Goal: Information Seeking & Learning: Learn about a topic

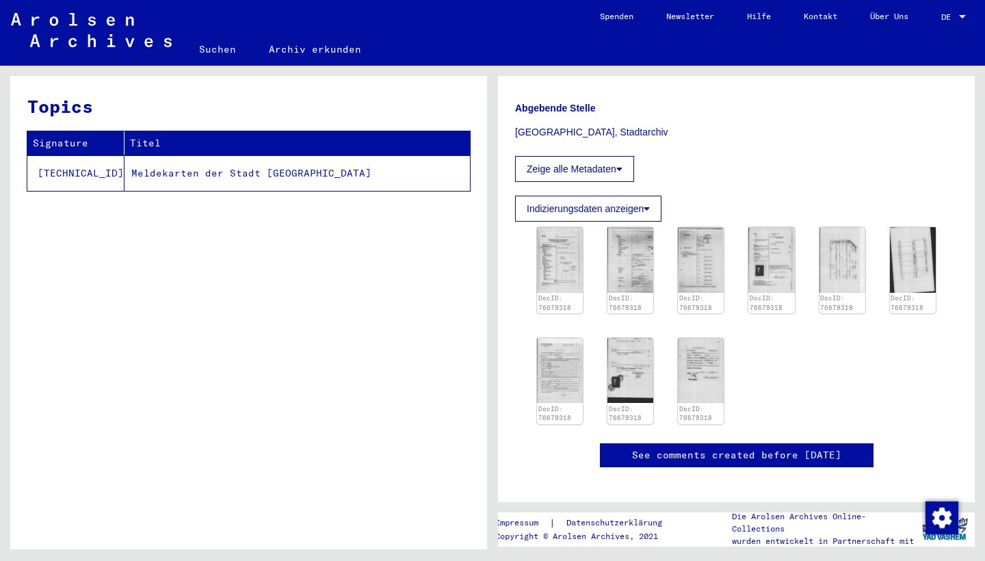
scroll to position [348, 0]
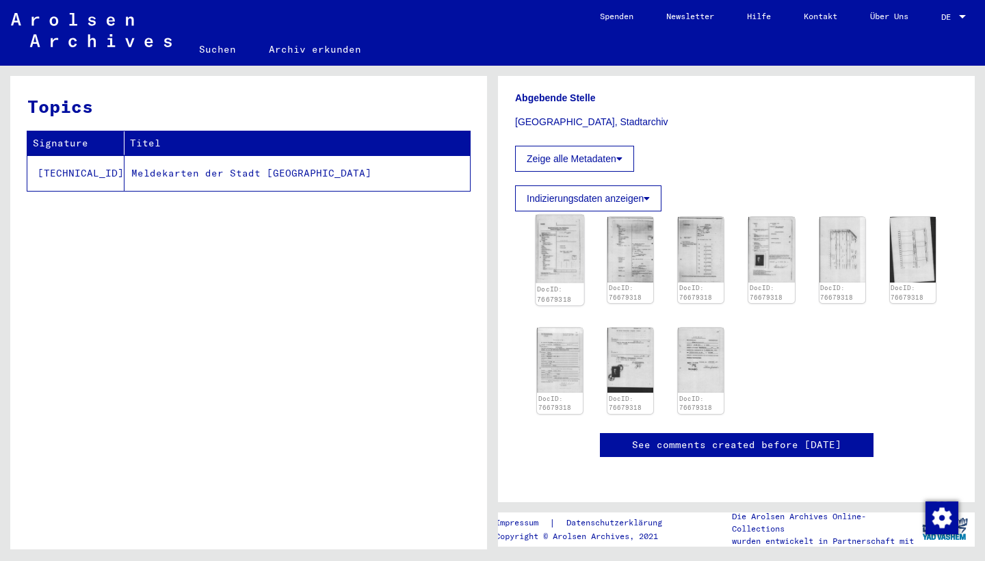
click at [565, 220] on img at bounding box center [560, 249] width 49 height 68
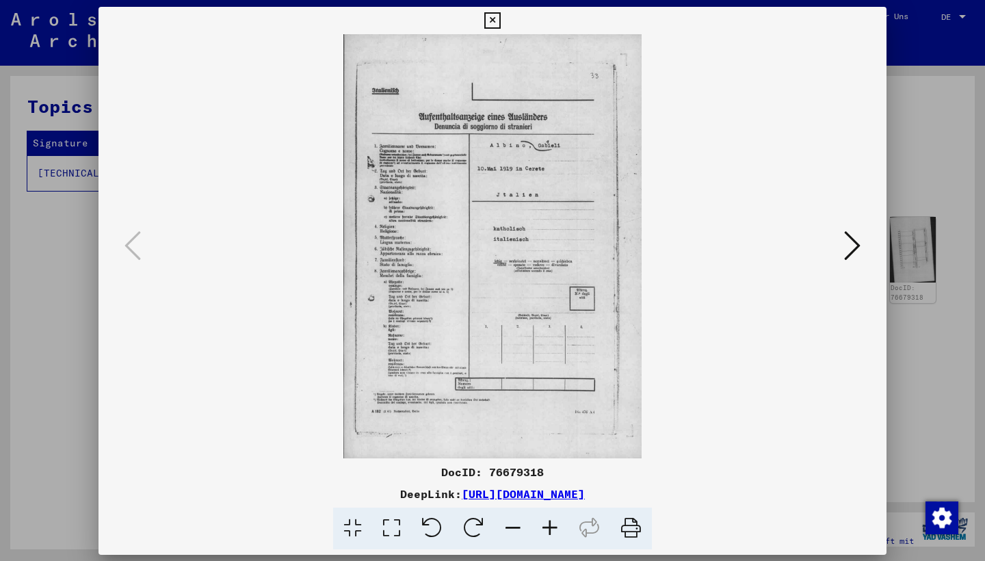
click at [565, 220] on img at bounding box center [492, 246] width 695 height 424
click at [400, 521] on icon at bounding box center [391, 529] width 39 height 42
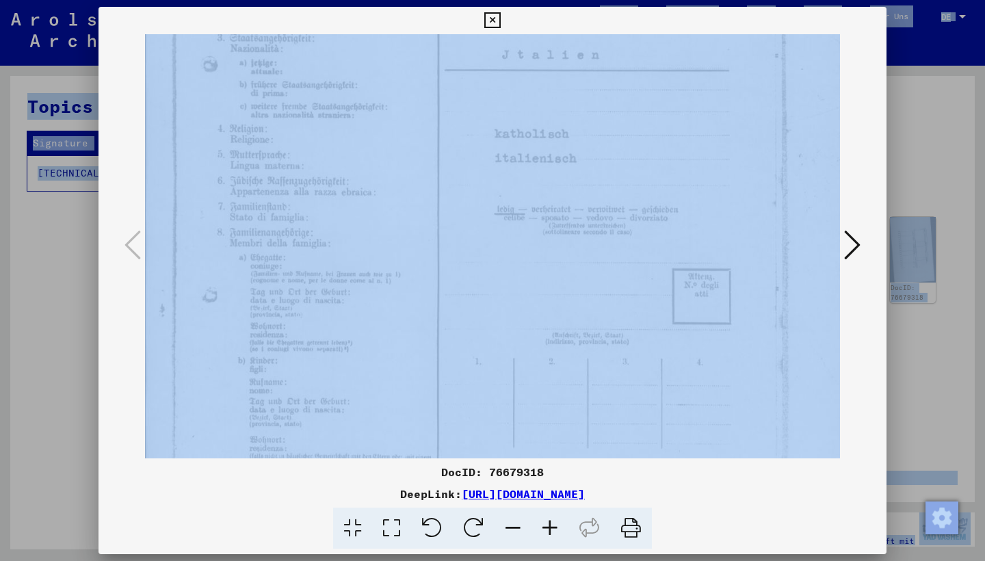
scroll to position [459, 0]
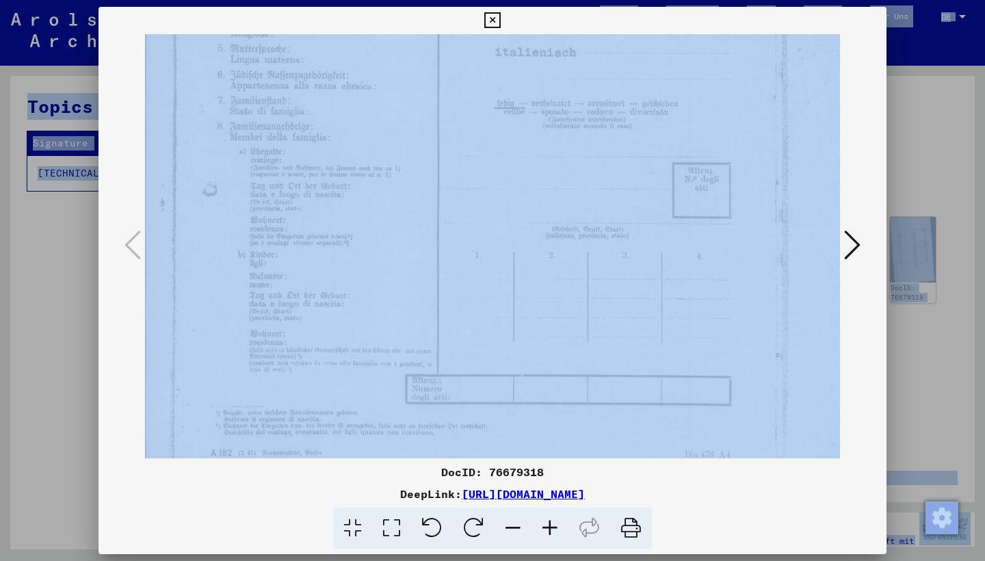
drag, startPoint x: 523, startPoint y: 431, endPoint x: 460, endPoint y: -28, distance: 463.4
click at [504, 16] on div at bounding box center [492, 20] width 24 height 27
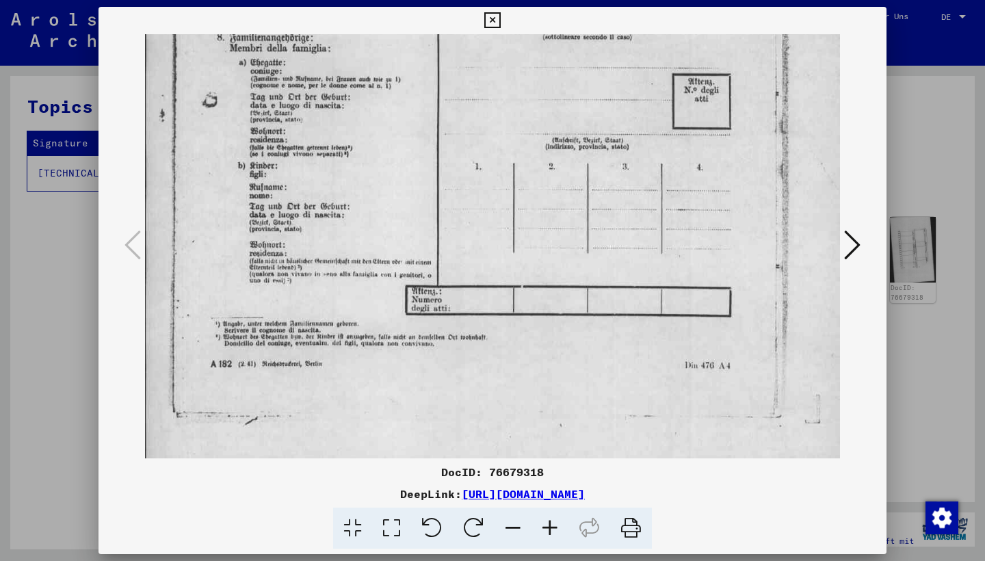
drag, startPoint x: 510, startPoint y: 268, endPoint x: 506, endPoint y: 179, distance: 89.0
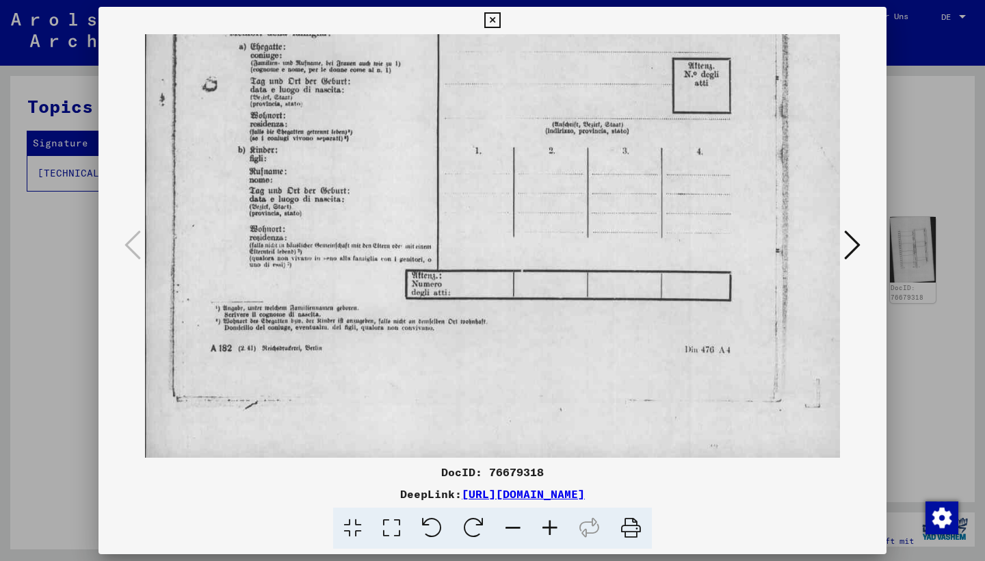
drag, startPoint x: 507, startPoint y: 172, endPoint x: 504, endPoint y: 88, distance: 84.2
click at [857, 248] on icon at bounding box center [852, 245] width 16 height 33
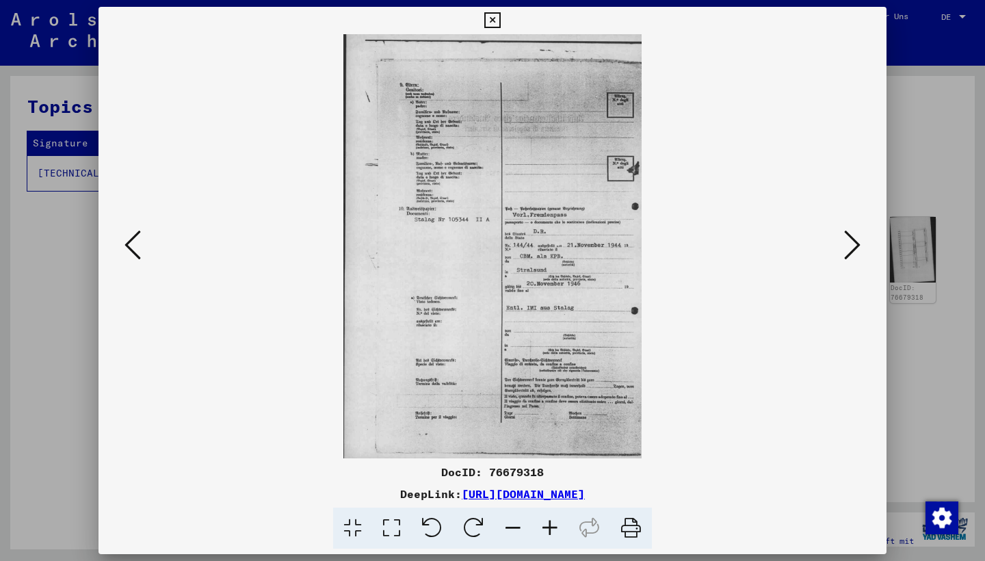
scroll to position [0, 0]
click at [602, 283] on img at bounding box center [492, 246] width 695 height 424
click at [554, 530] on icon at bounding box center [550, 529] width 37 height 42
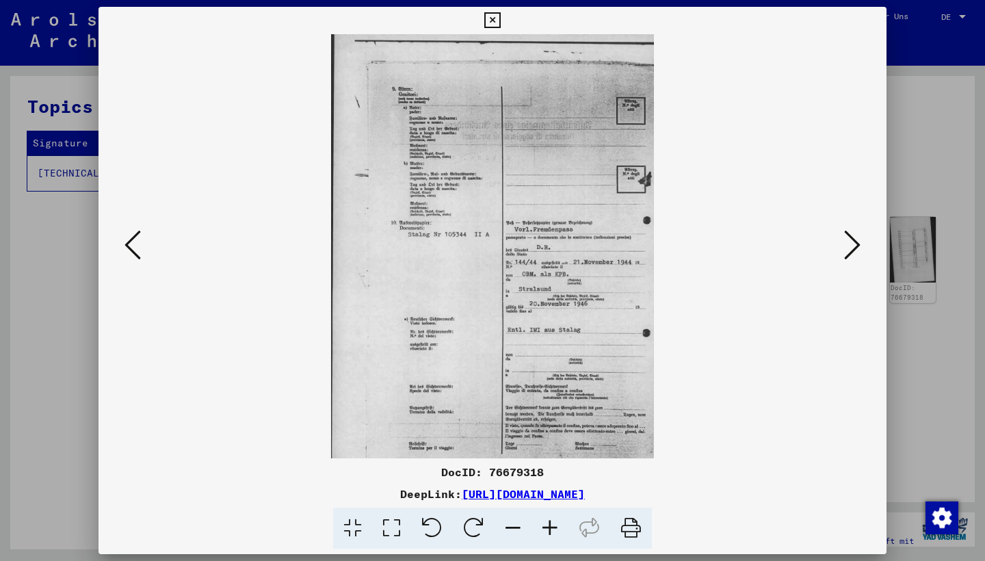
click at [550, 528] on icon at bounding box center [550, 529] width 37 height 42
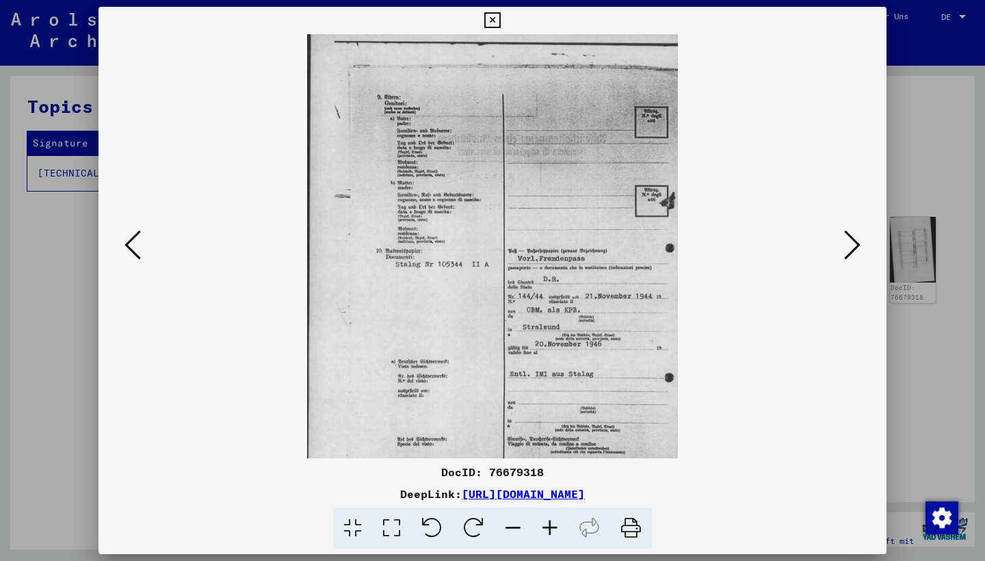
click at [550, 528] on icon at bounding box center [550, 529] width 37 height 42
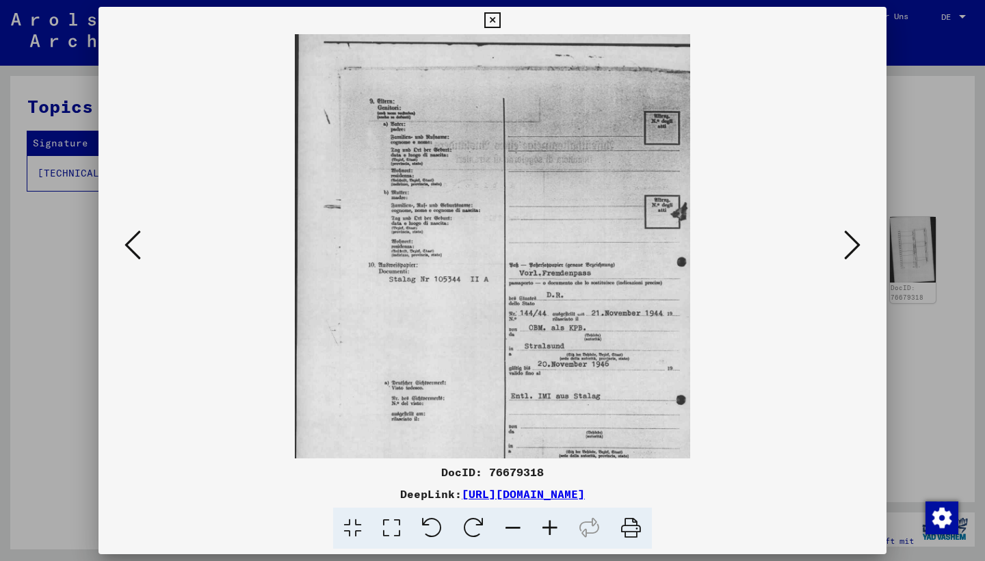
click at [550, 528] on icon at bounding box center [550, 529] width 37 height 42
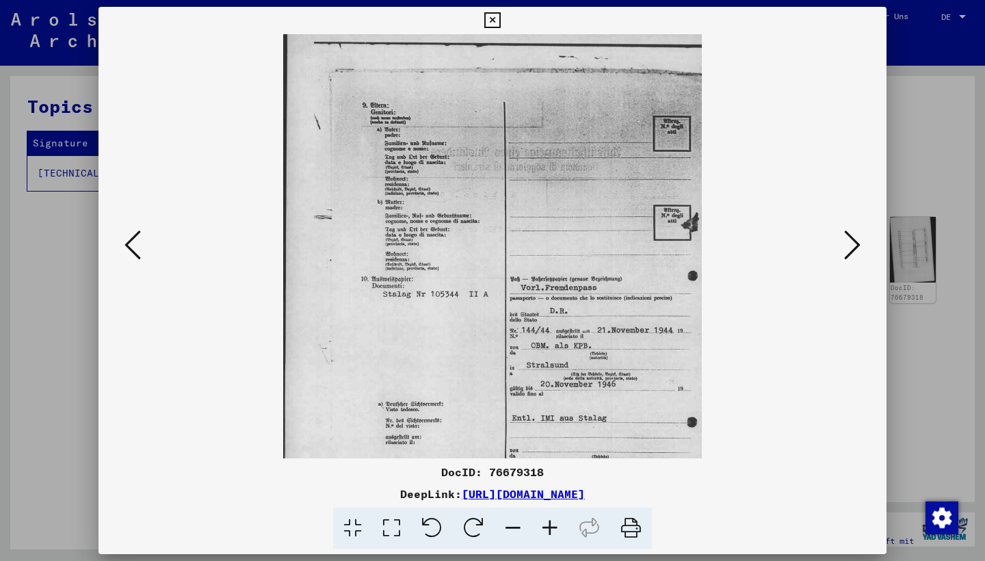
click at [550, 528] on icon at bounding box center [550, 529] width 37 height 42
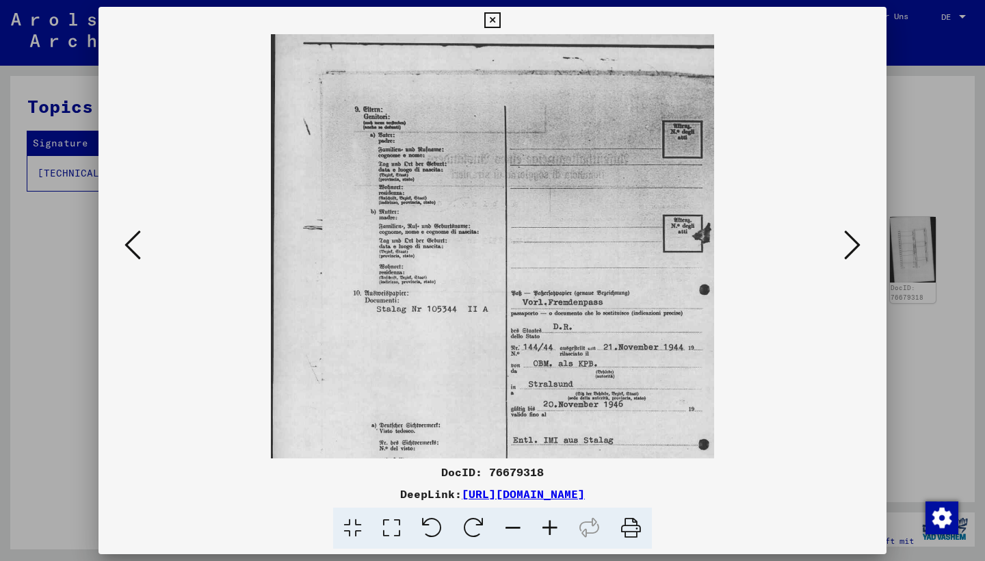
click at [550, 528] on icon at bounding box center [550, 529] width 37 height 42
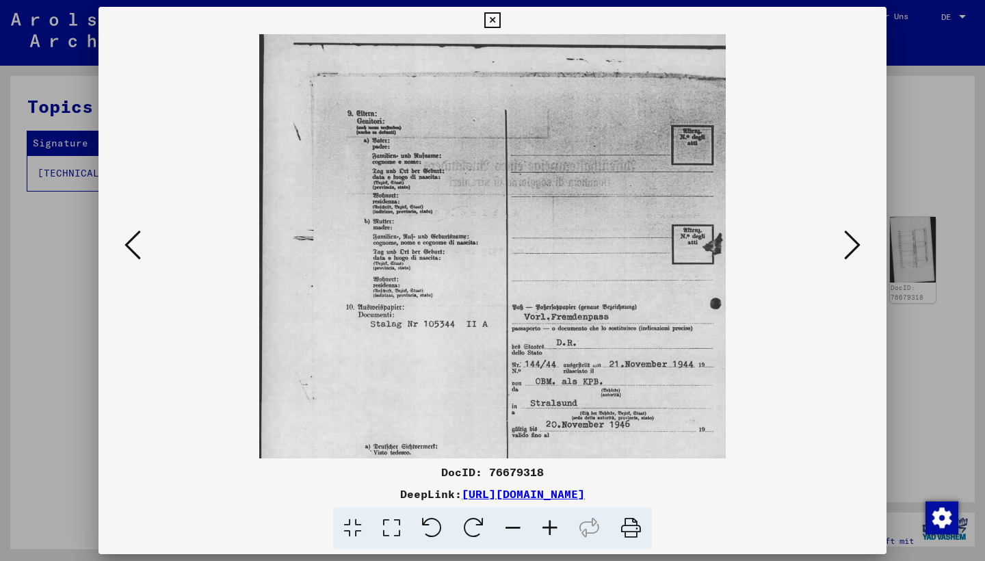
click at [550, 528] on icon at bounding box center [550, 529] width 37 height 42
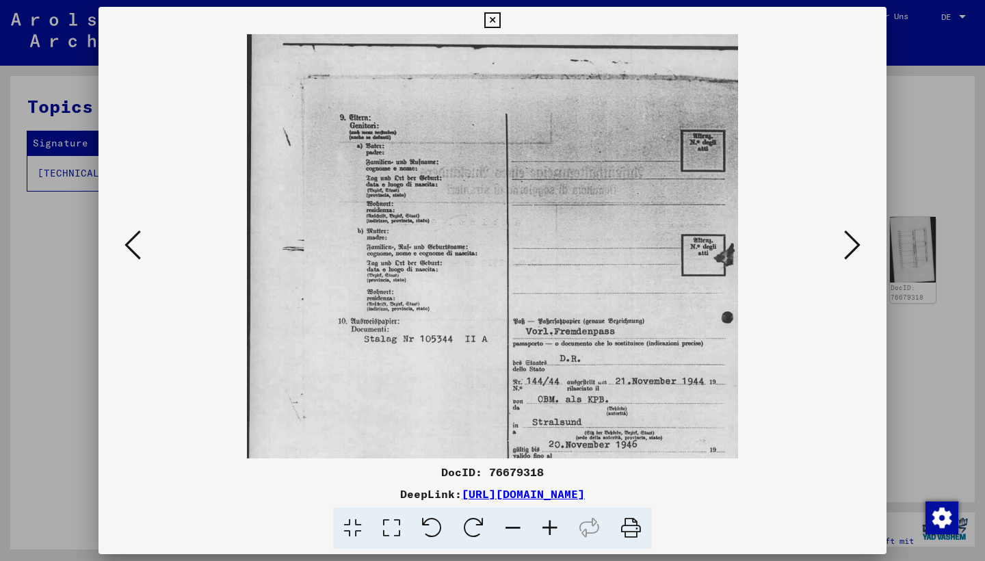
click at [550, 528] on icon at bounding box center [550, 529] width 37 height 42
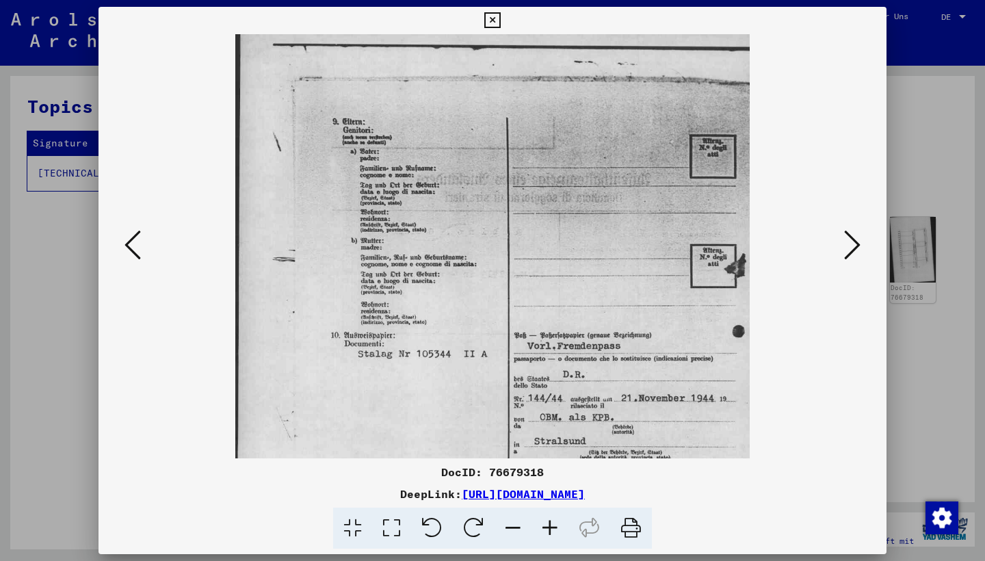
click at [550, 528] on icon at bounding box center [550, 529] width 37 height 42
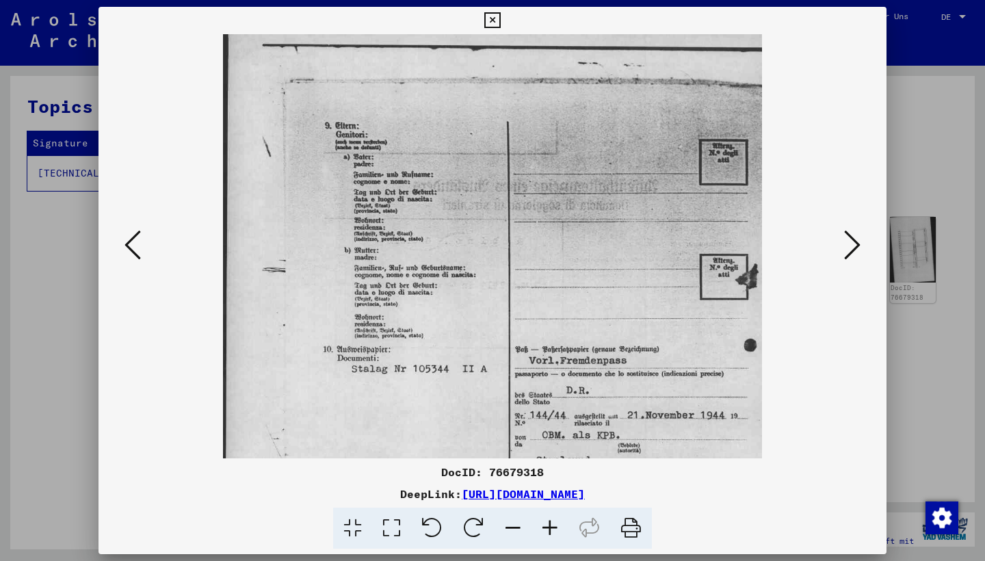
click at [550, 528] on icon at bounding box center [550, 529] width 37 height 42
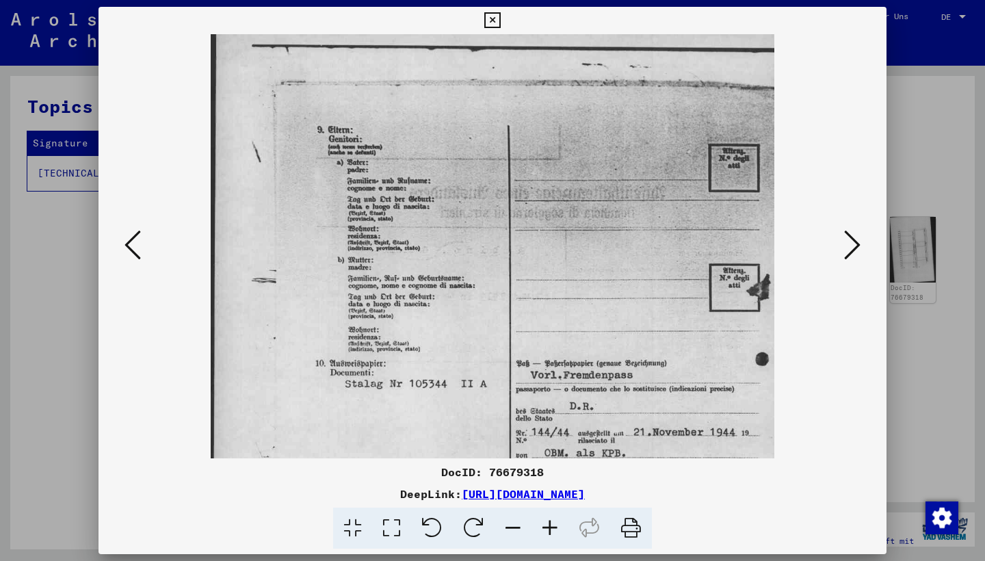
click at [553, 527] on icon at bounding box center [550, 529] width 37 height 42
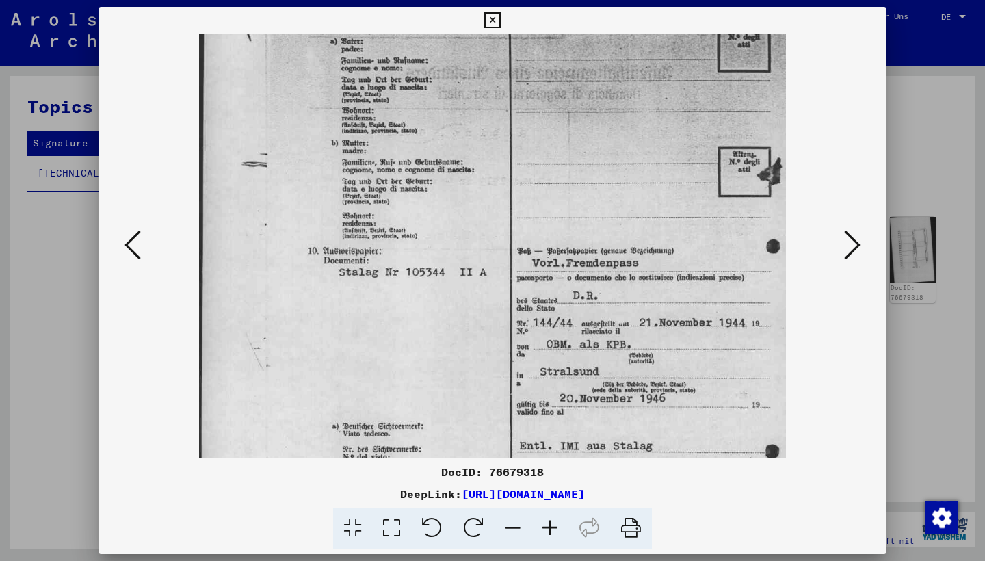
scroll to position [127, 0]
drag, startPoint x: 537, startPoint y: 357, endPoint x: 493, endPoint y: 231, distance: 133.9
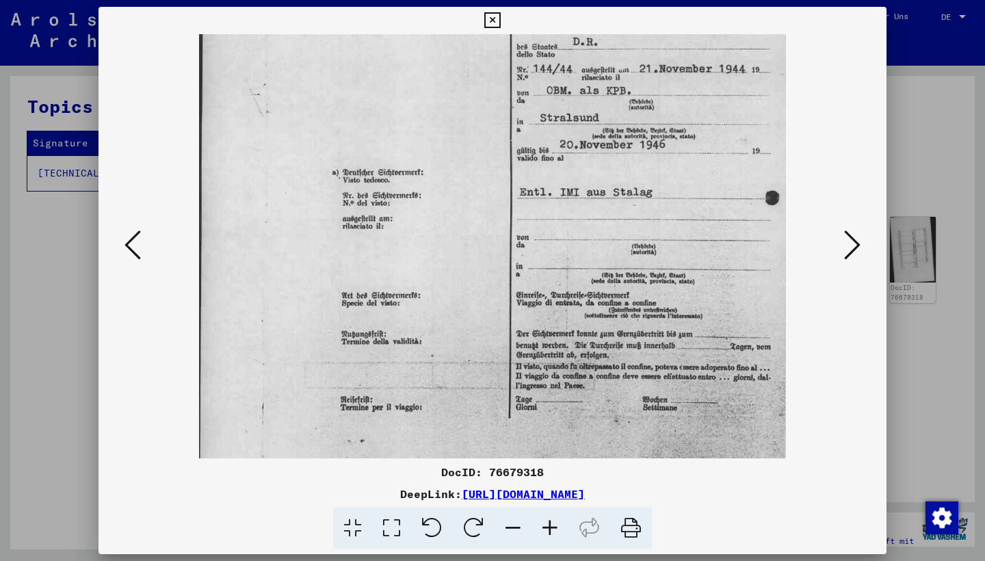
drag, startPoint x: 524, startPoint y: 404, endPoint x: 554, endPoint y: 146, distance: 260.3
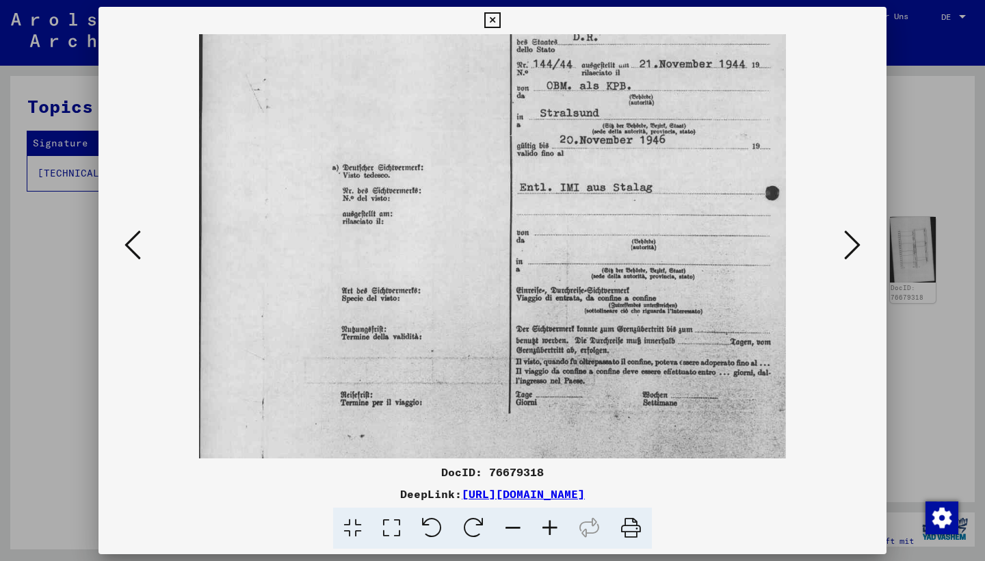
click at [851, 249] on icon at bounding box center [852, 245] width 16 height 33
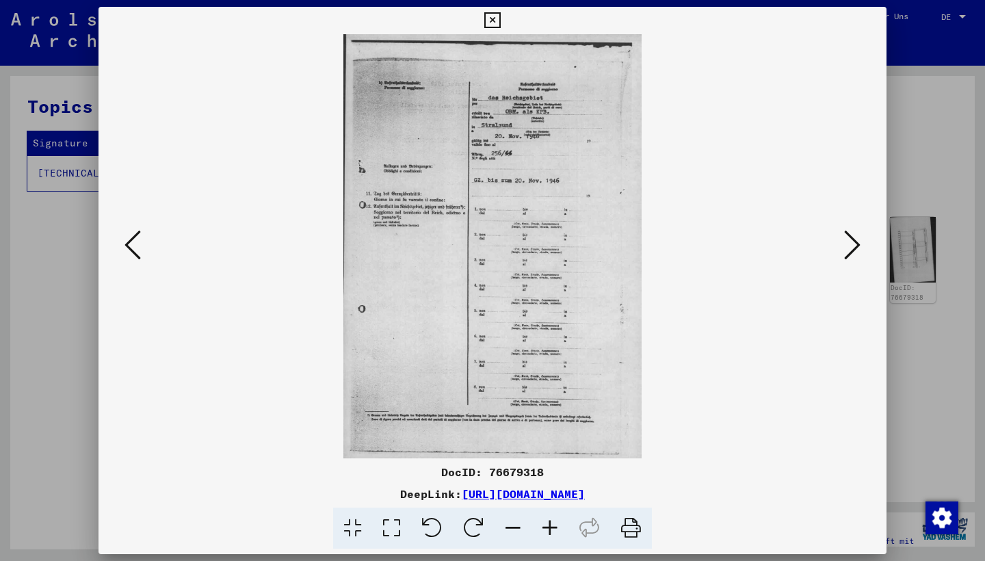
click at [550, 536] on icon at bounding box center [550, 529] width 37 height 42
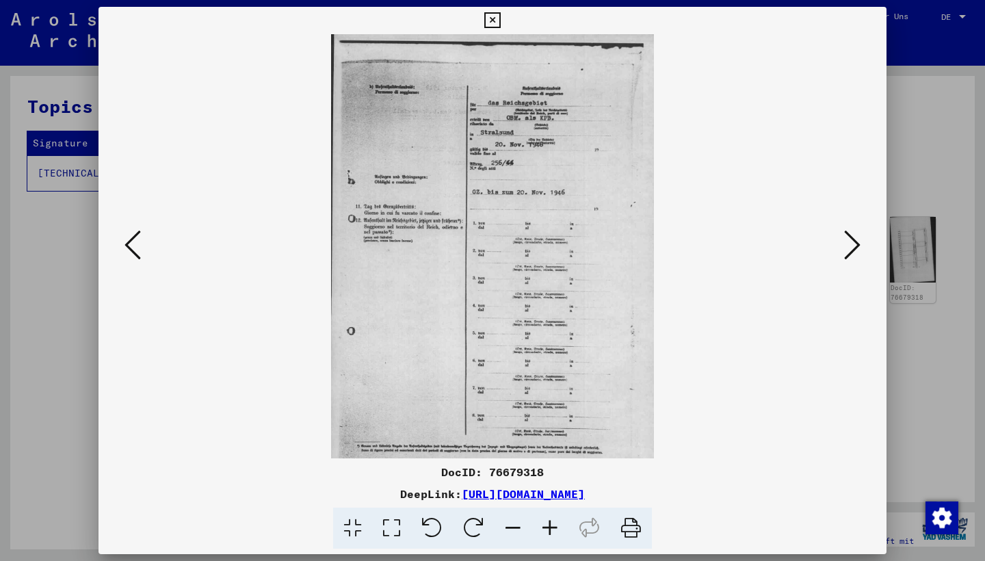
click at [550, 536] on icon at bounding box center [550, 529] width 37 height 42
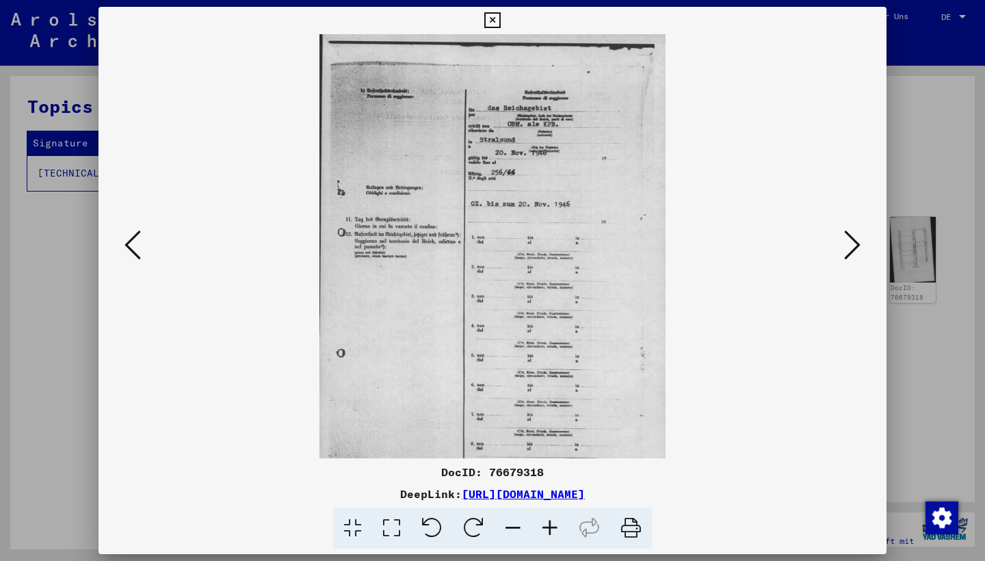
click at [550, 536] on icon at bounding box center [550, 529] width 37 height 42
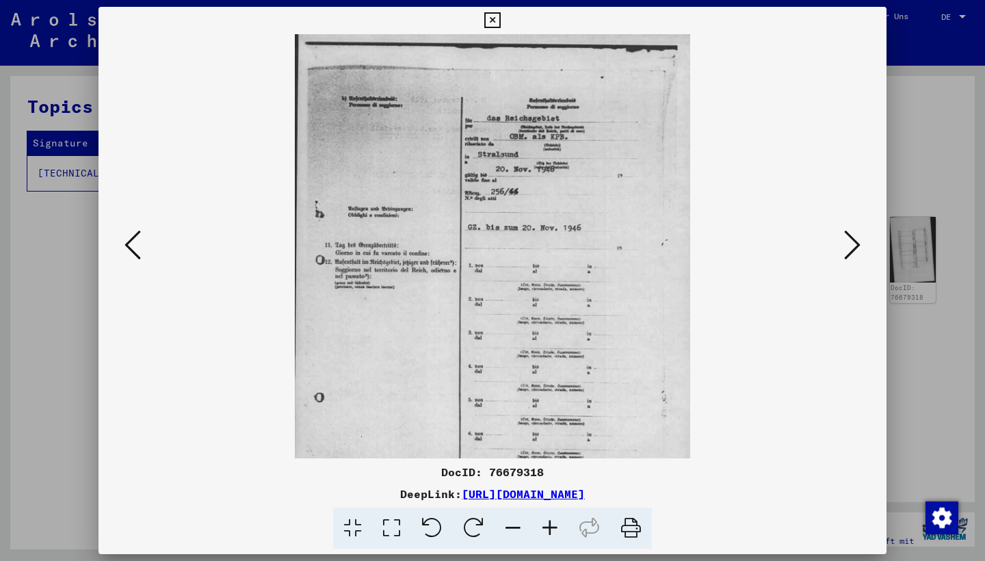
click at [550, 536] on icon at bounding box center [550, 529] width 37 height 42
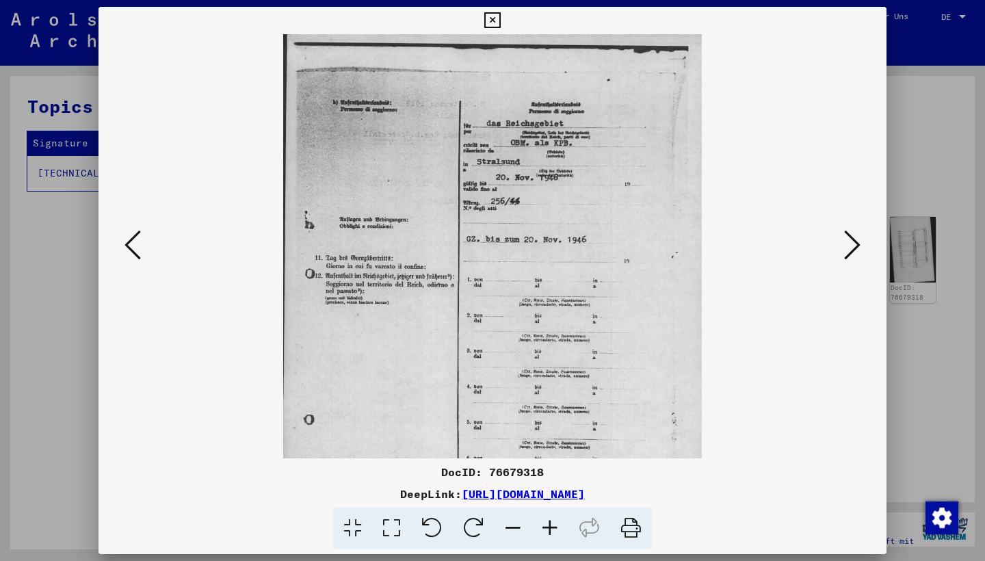
click at [550, 536] on icon at bounding box center [550, 529] width 37 height 42
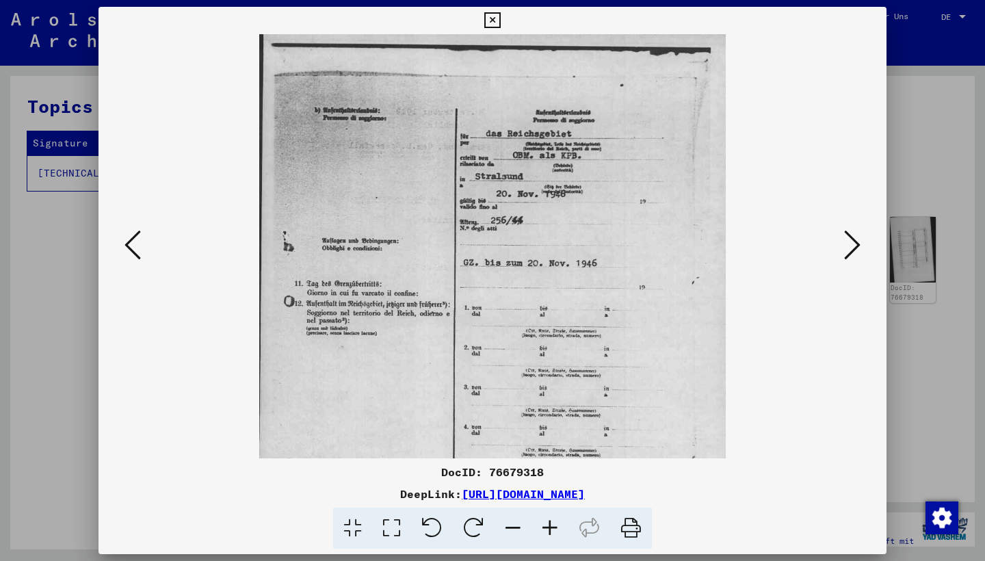
click at [550, 536] on icon at bounding box center [550, 529] width 37 height 42
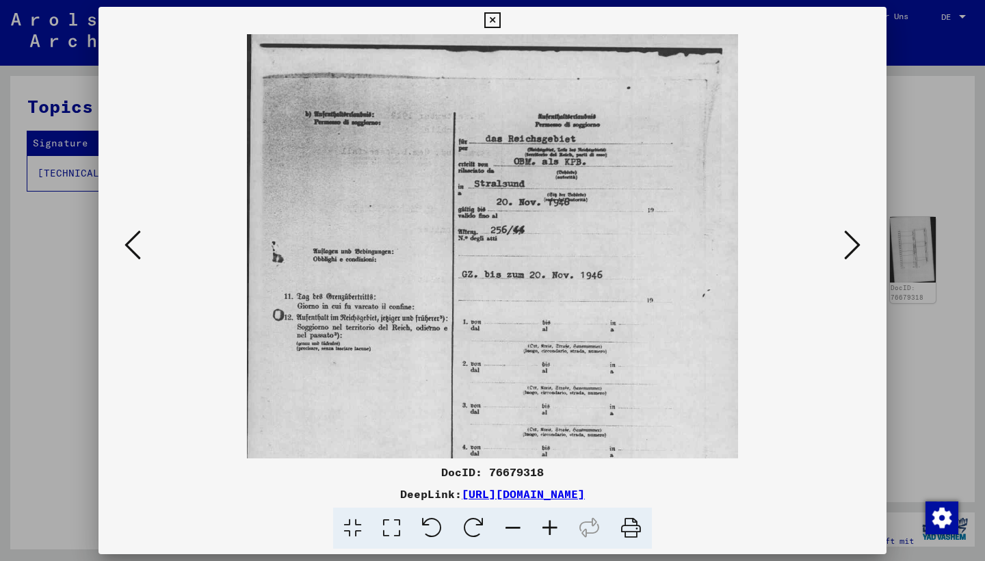
click at [550, 536] on icon at bounding box center [550, 529] width 37 height 42
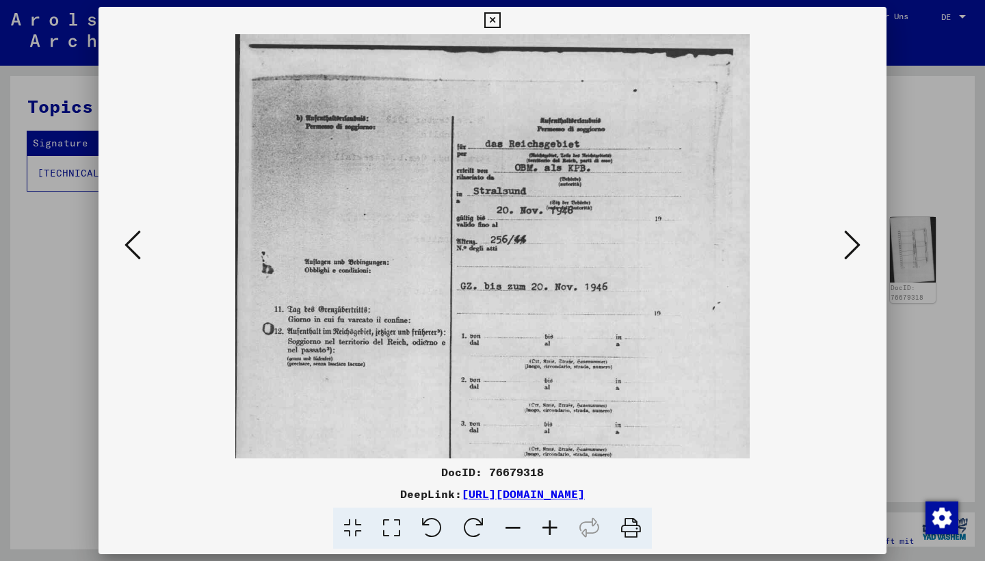
click at [550, 536] on icon at bounding box center [550, 529] width 37 height 42
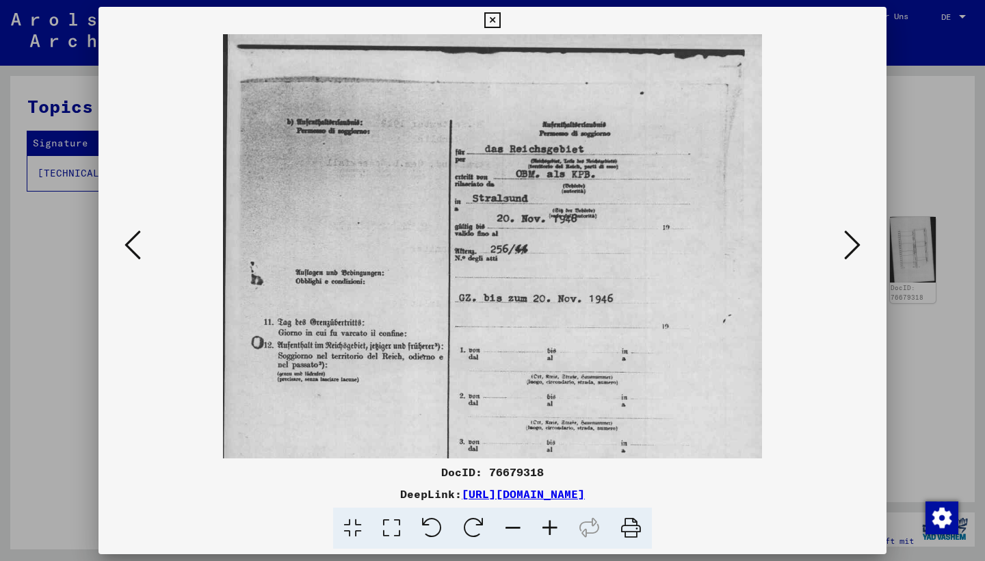
click at [550, 536] on icon at bounding box center [550, 529] width 37 height 42
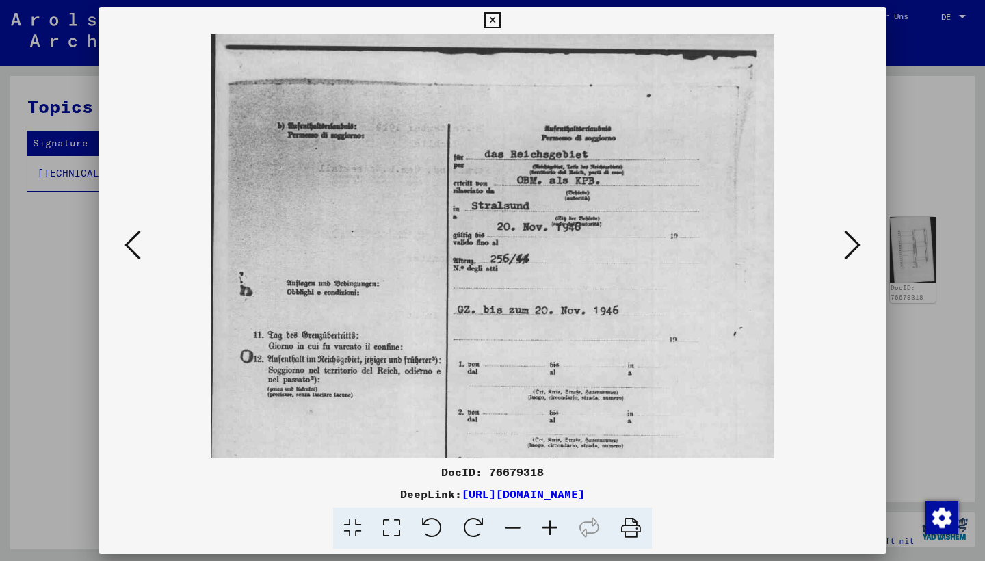
click at [550, 536] on icon at bounding box center [550, 529] width 37 height 42
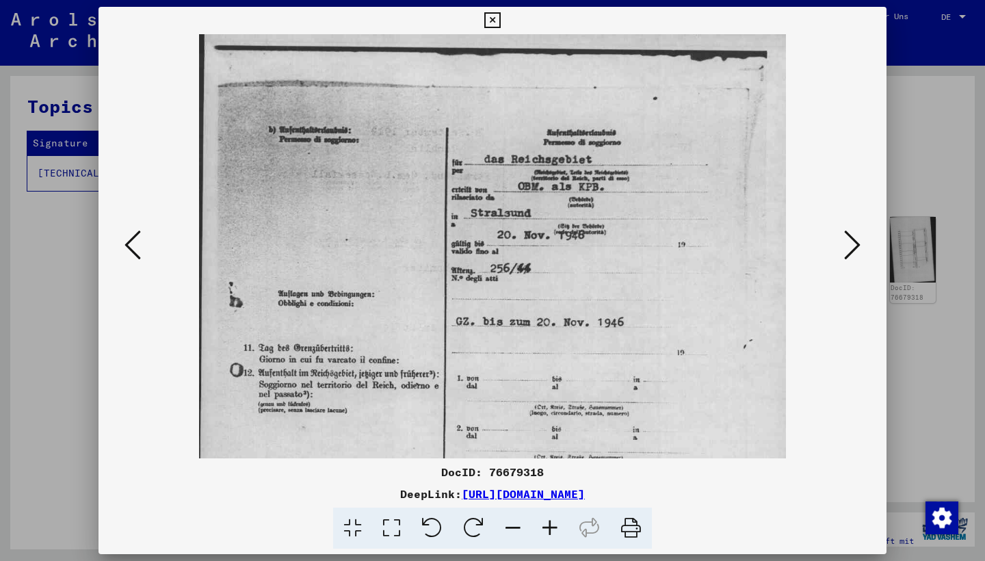
click at [550, 536] on icon at bounding box center [550, 529] width 37 height 42
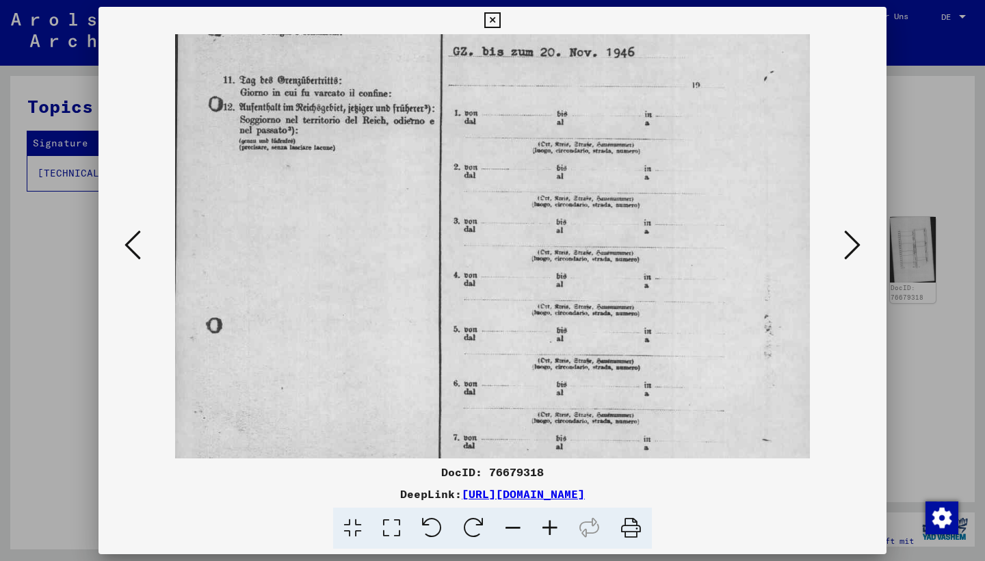
scroll to position [295, 0]
drag, startPoint x: 511, startPoint y: 240, endPoint x: 430, endPoint y: -55, distance: 305.9
click at [857, 246] on icon at bounding box center [852, 245] width 16 height 33
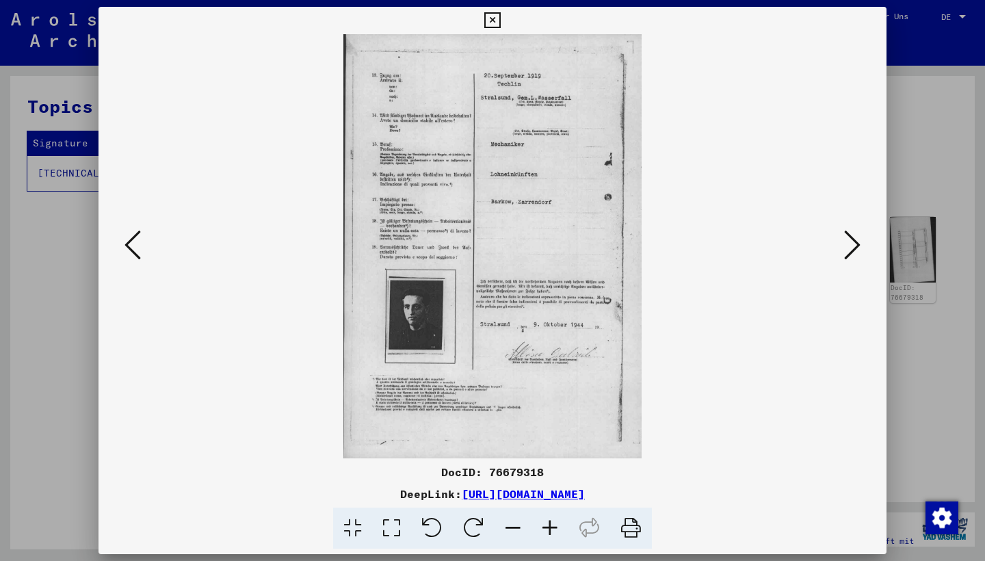
click at [543, 527] on icon at bounding box center [550, 529] width 37 height 42
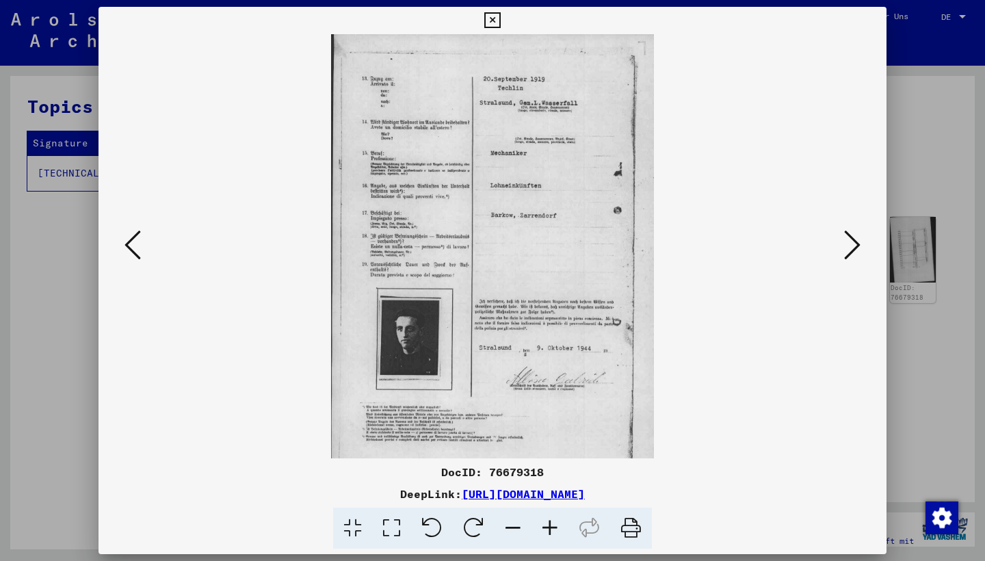
click at [543, 527] on icon at bounding box center [550, 529] width 37 height 42
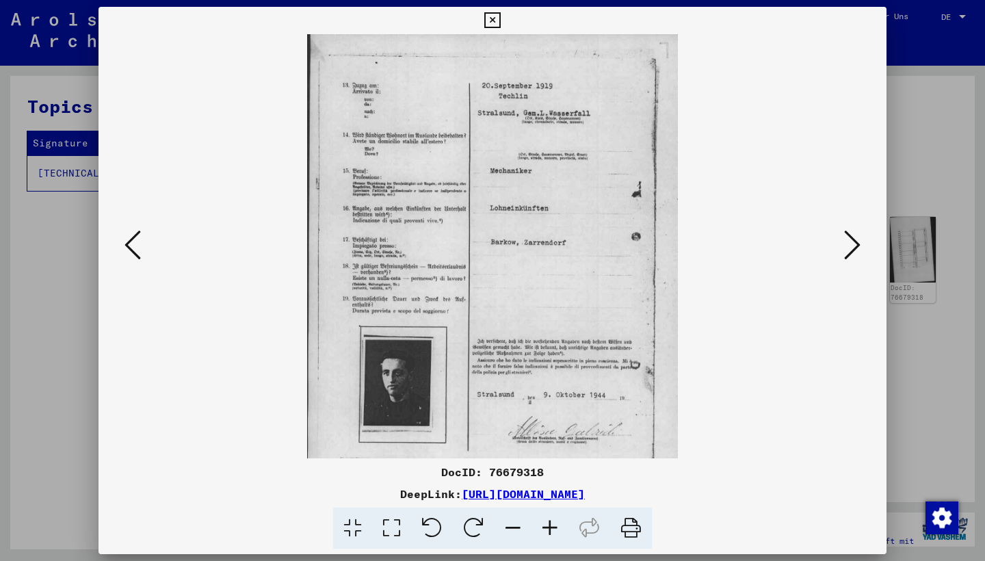
click at [543, 527] on icon at bounding box center [550, 529] width 37 height 42
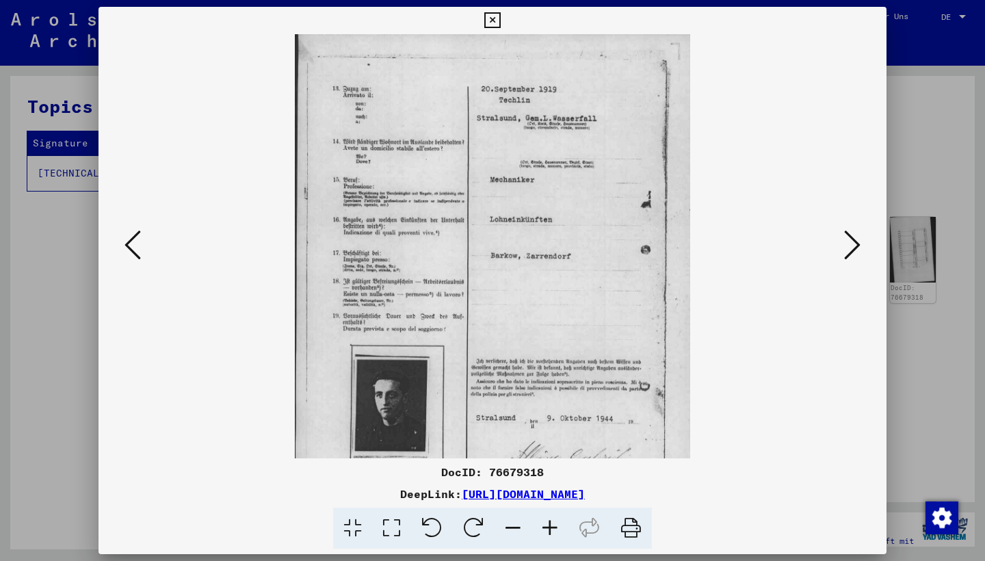
click at [543, 527] on icon at bounding box center [550, 529] width 37 height 42
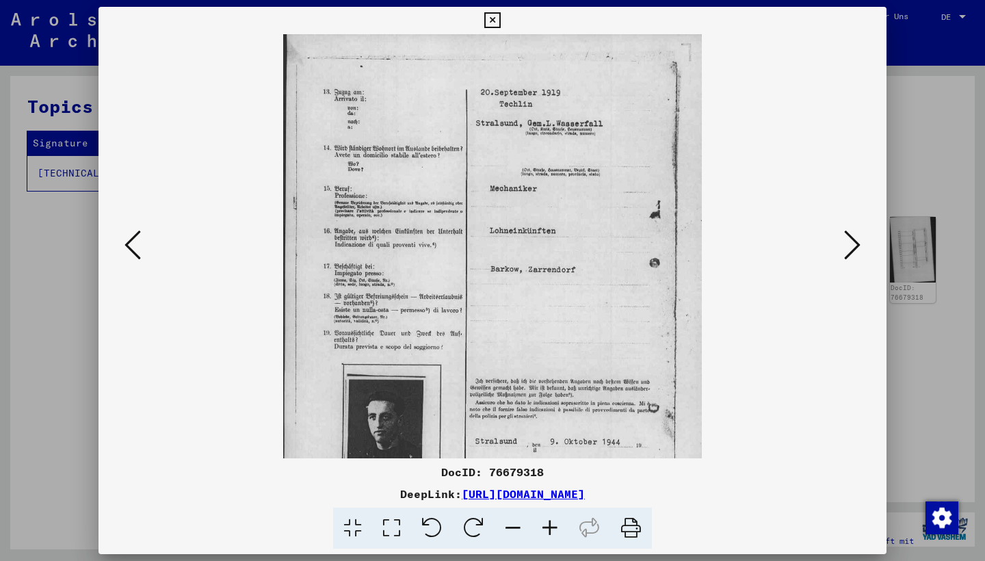
click at [543, 527] on icon at bounding box center [550, 529] width 37 height 42
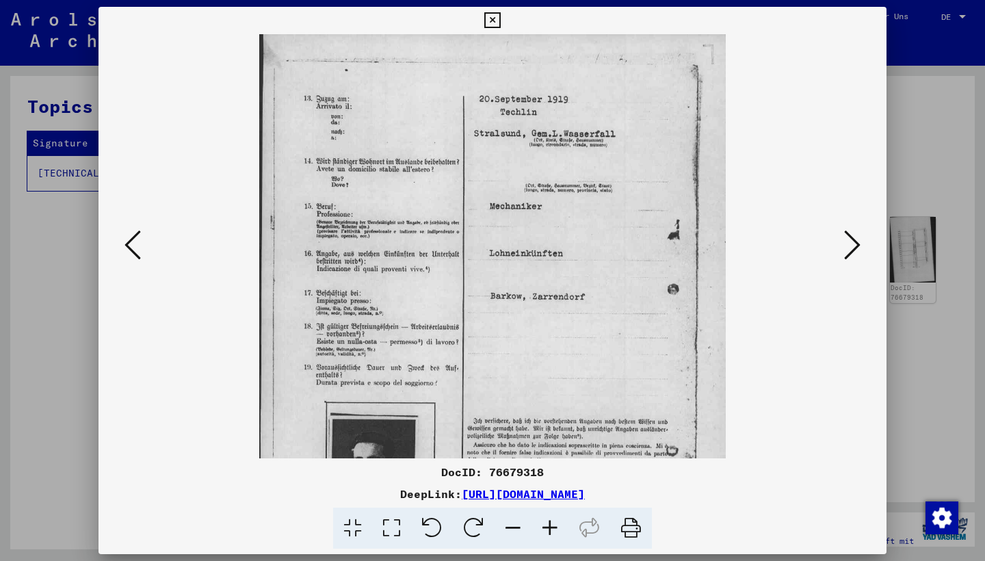
click at [543, 527] on icon at bounding box center [550, 529] width 37 height 42
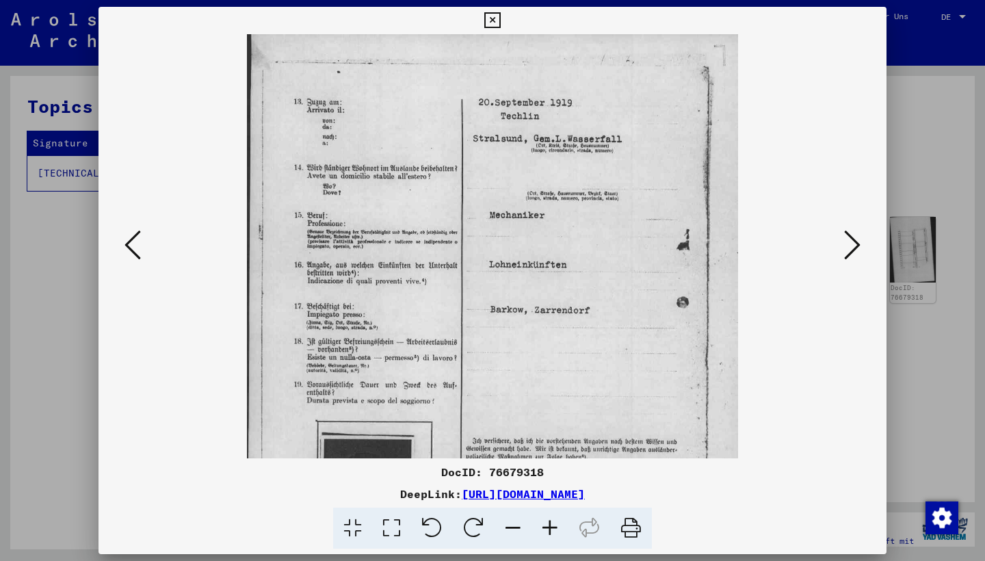
click at [543, 527] on icon at bounding box center [550, 529] width 37 height 42
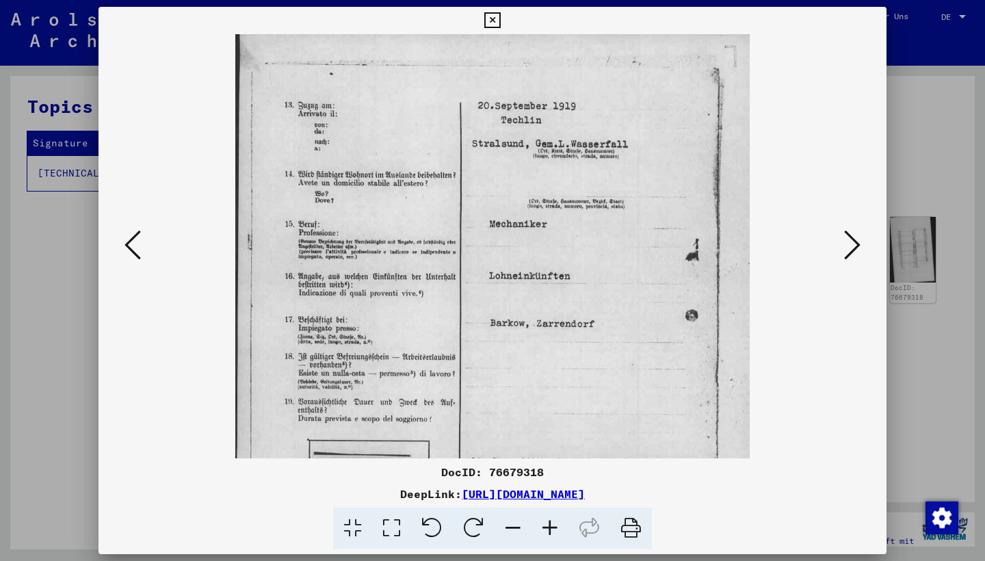
click at [543, 527] on icon at bounding box center [550, 529] width 37 height 42
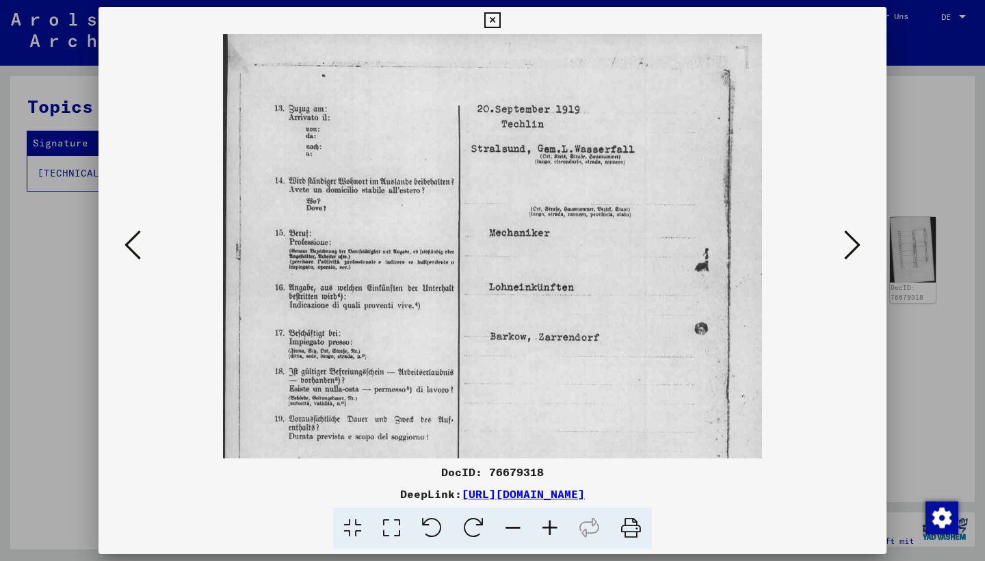
click at [543, 527] on icon at bounding box center [550, 529] width 37 height 42
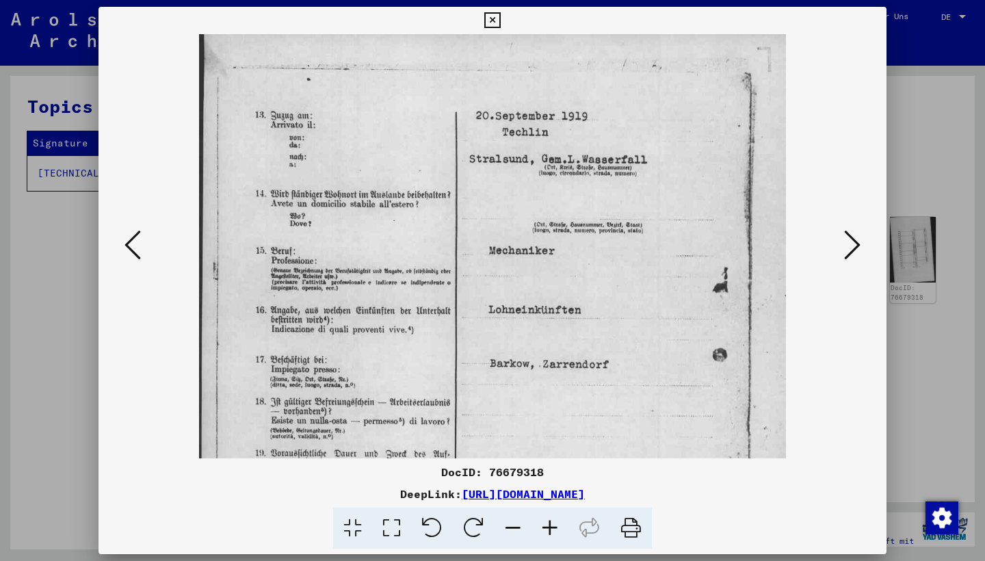
click at [543, 527] on icon at bounding box center [550, 529] width 37 height 42
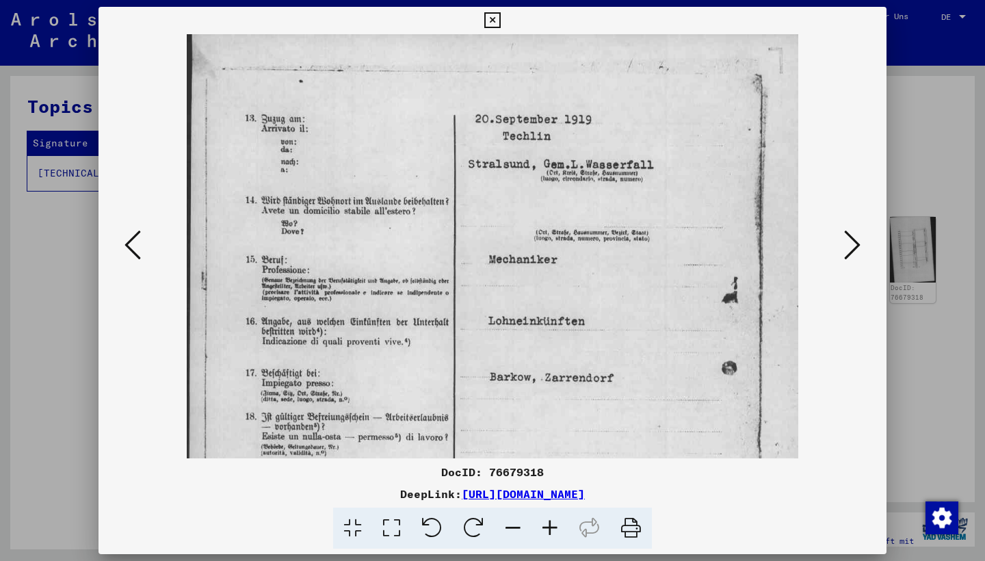
click at [543, 527] on icon at bounding box center [550, 529] width 37 height 42
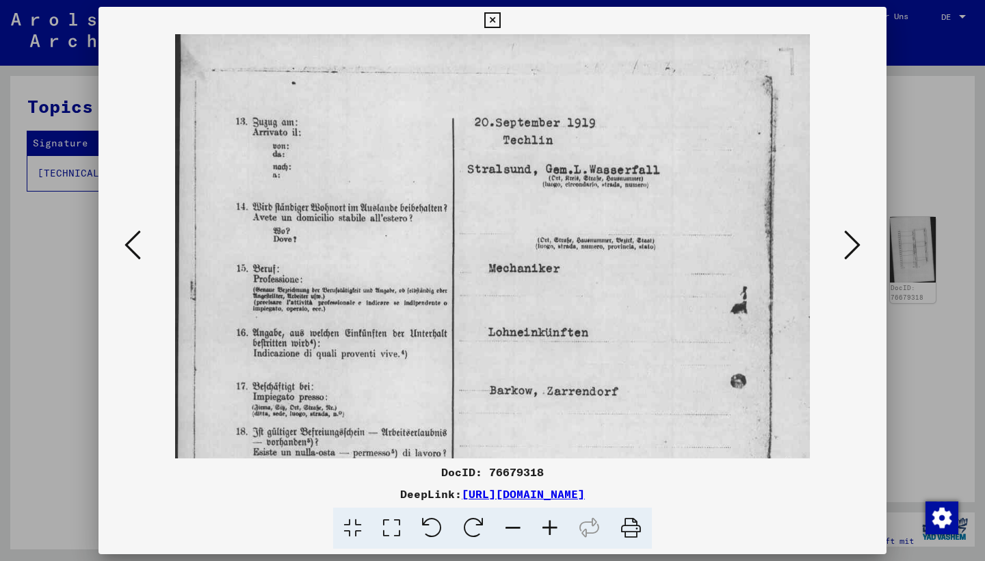
click at [543, 527] on icon at bounding box center [550, 529] width 37 height 42
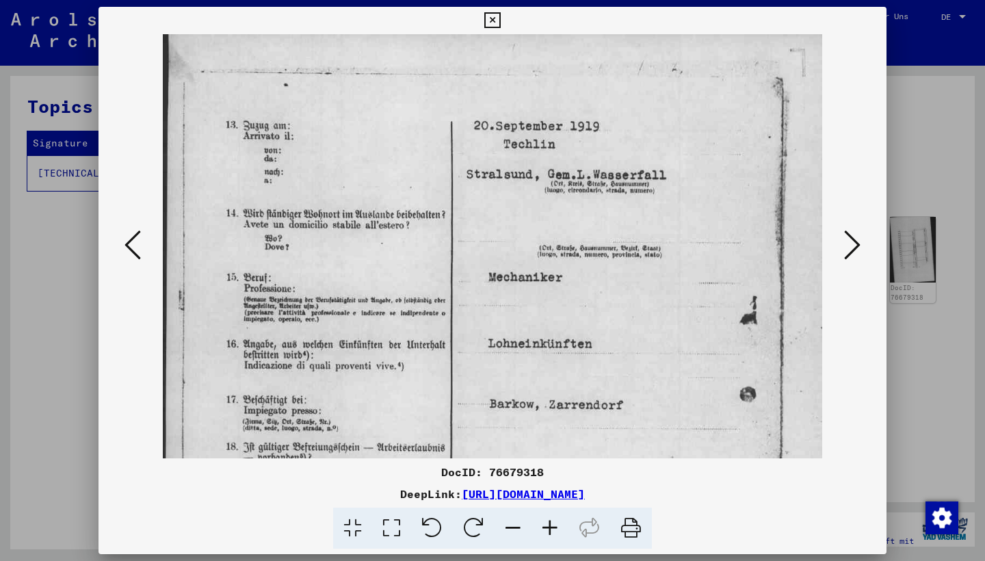
click at [543, 527] on icon at bounding box center [550, 529] width 37 height 42
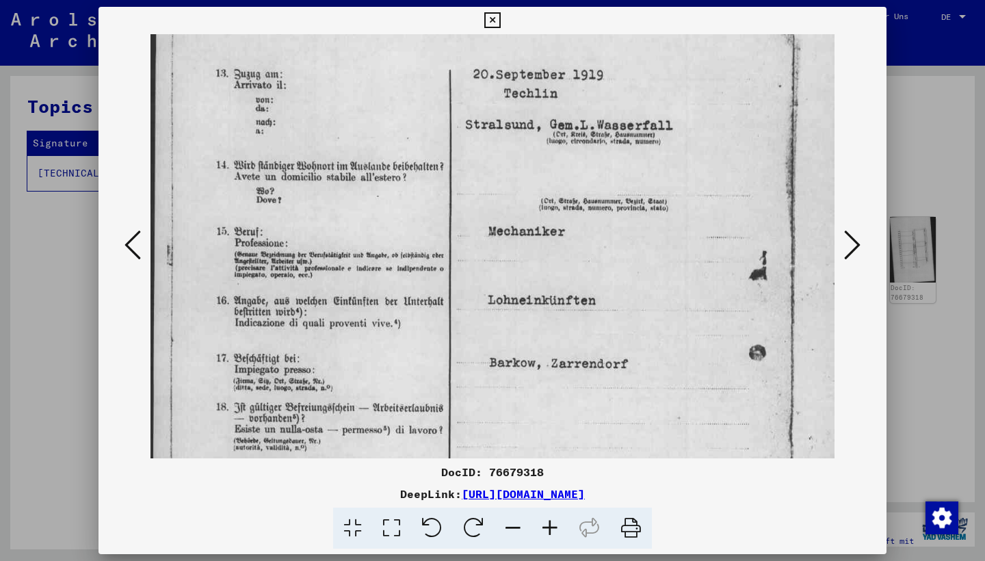
drag, startPoint x: 509, startPoint y: 450, endPoint x: 508, endPoint y: 396, distance: 54.1
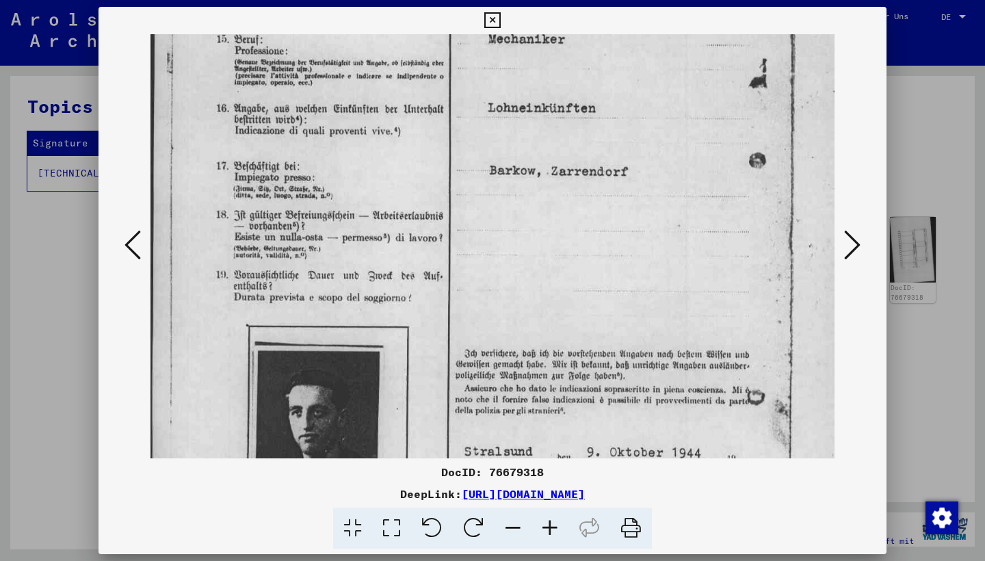
scroll to position [265, 0]
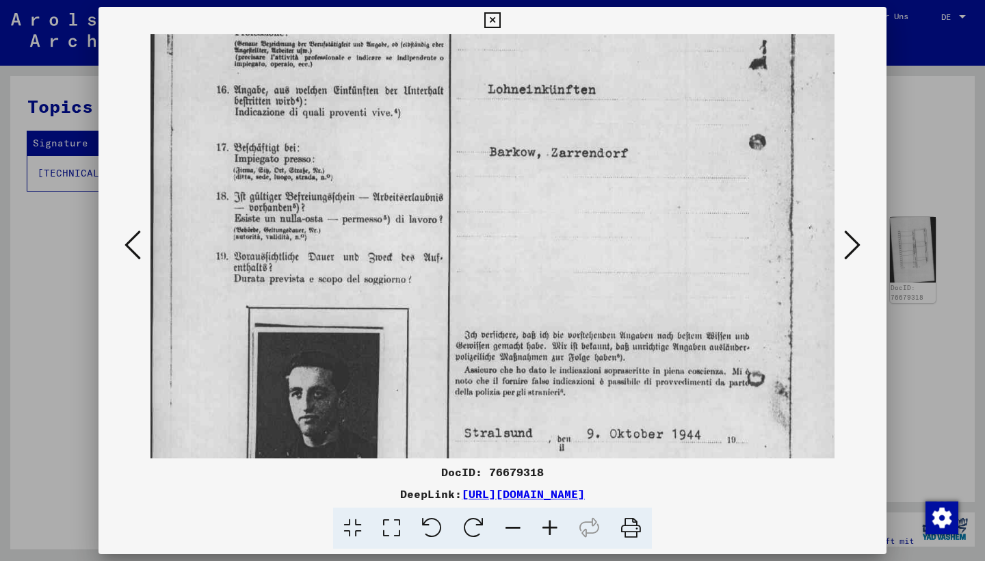
drag, startPoint x: 508, startPoint y: 328, endPoint x: 525, endPoint y: 148, distance: 180.8
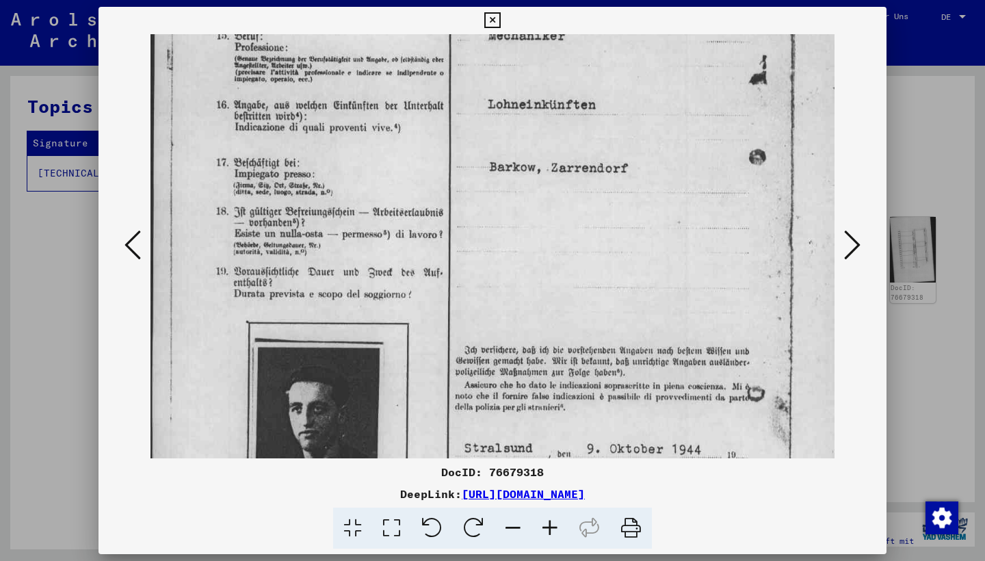
drag, startPoint x: 471, startPoint y: 67, endPoint x: 473, endPoint y: 94, distance: 26.8
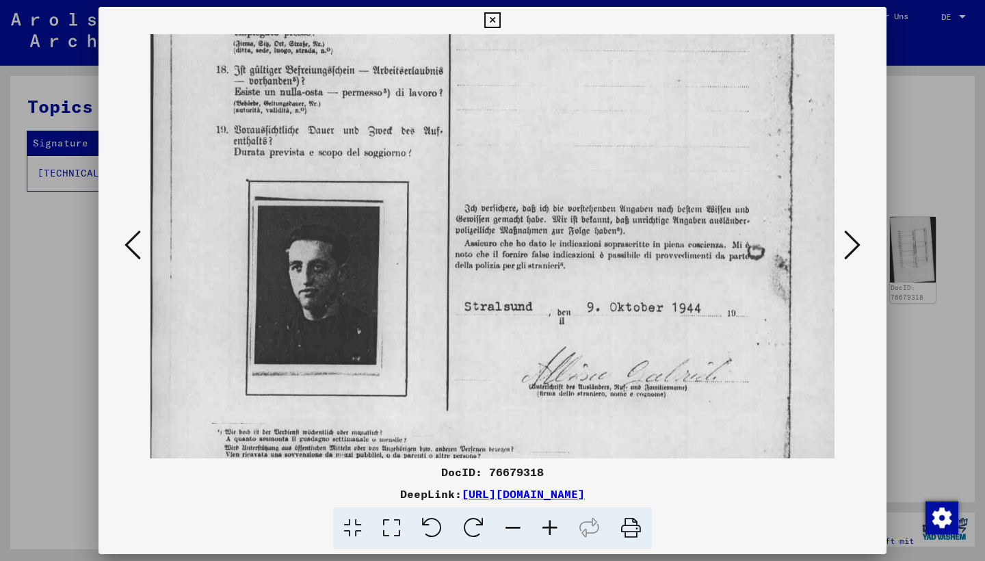
scroll to position [394, 0]
drag, startPoint x: 509, startPoint y: 268, endPoint x: 530, endPoint y: 112, distance: 156.7
click at [858, 246] on icon at bounding box center [852, 245] width 16 height 33
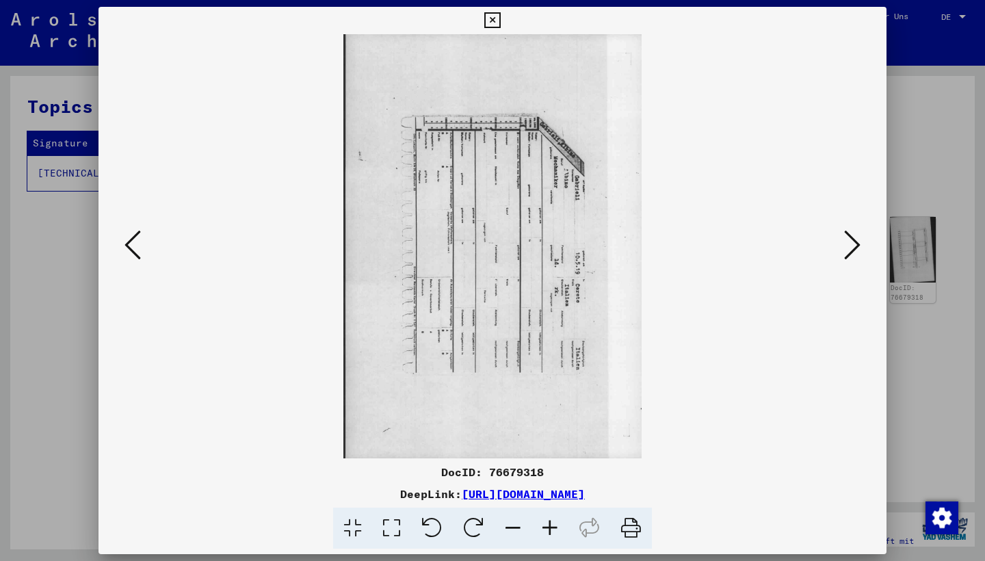
click at [858, 246] on icon at bounding box center [852, 245] width 16 height 33
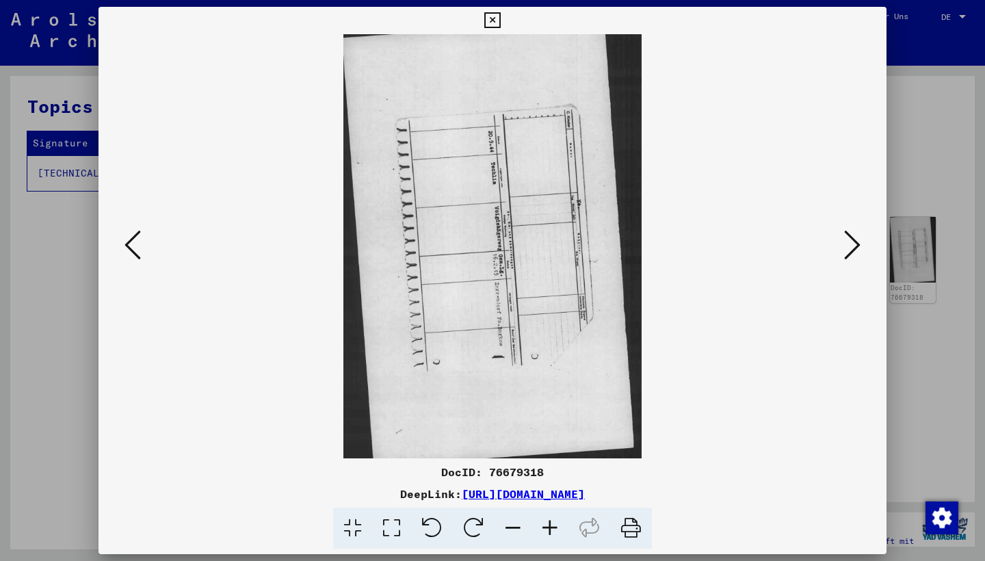
click at [859, 246] on icon at bounding box center [852, 245] width 16 height 33
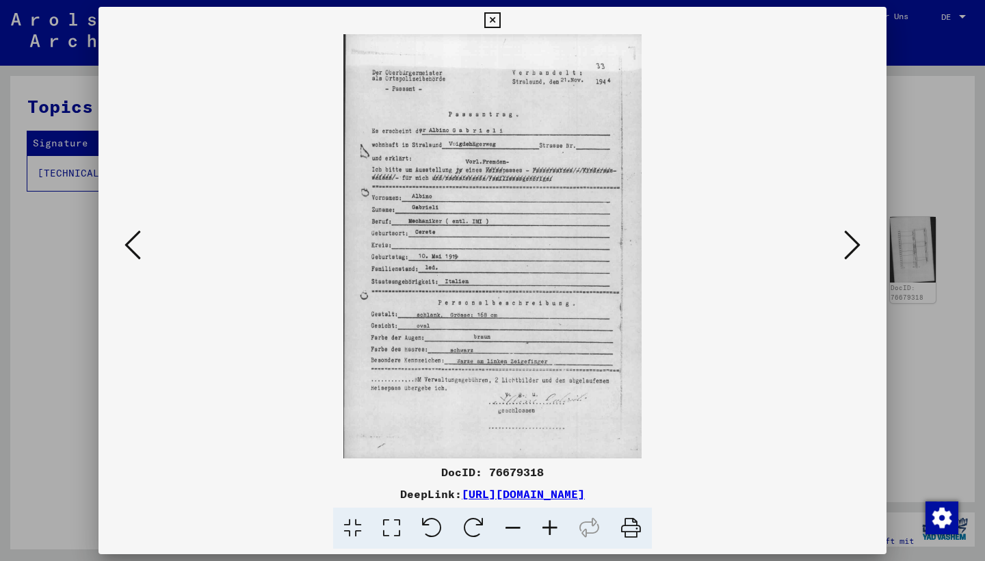
click at [852, 246] on icon at bounding box center [852, 245] width 16 height 33
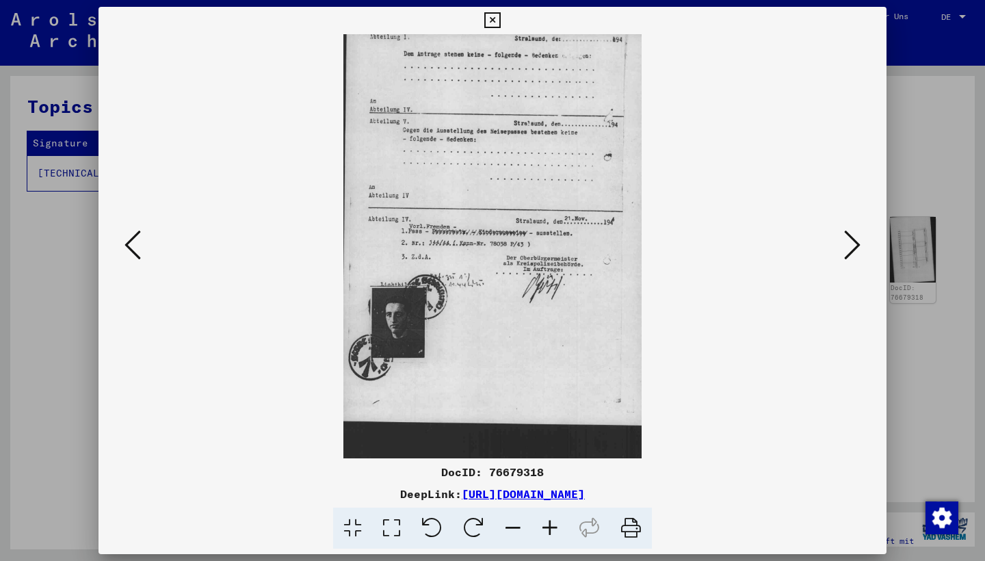
click at [549, 528] on icon at bounding box center [550, 529] width 37 height 42
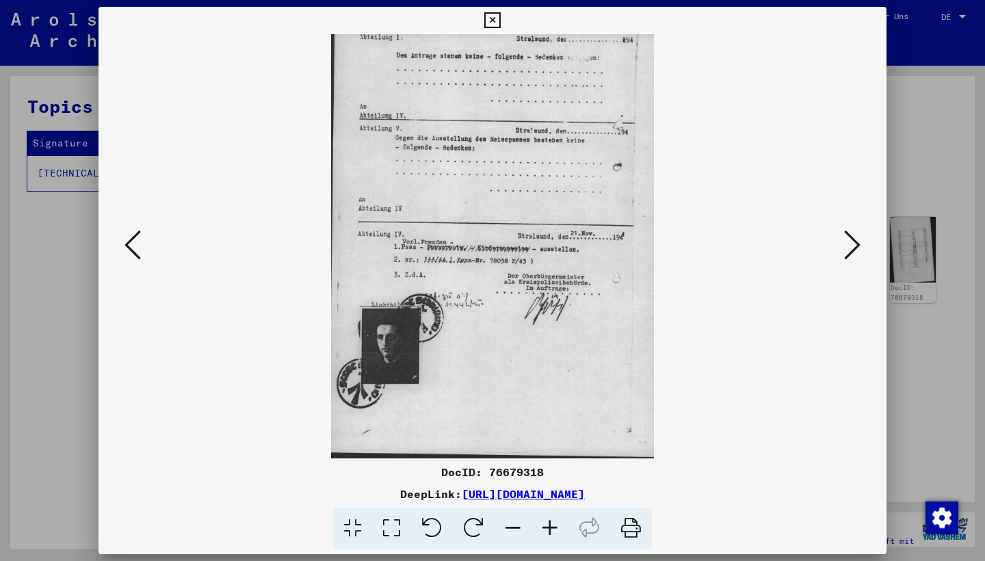
click at [549, 528] on icon at bounding box center [550, 529] width 37 height 42
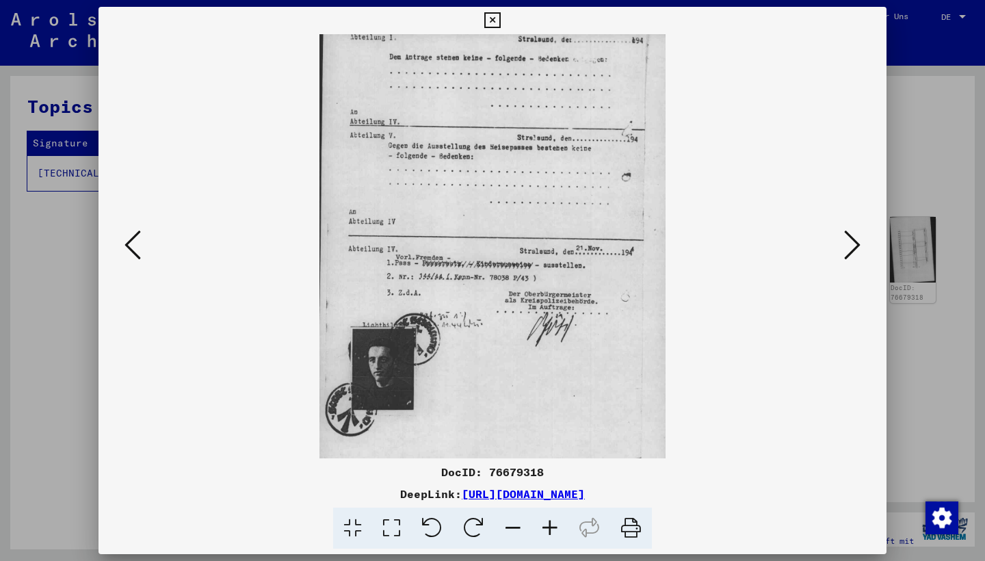
click at [549, 528] on icon at bounding box center [550, 529] width 37 height 42
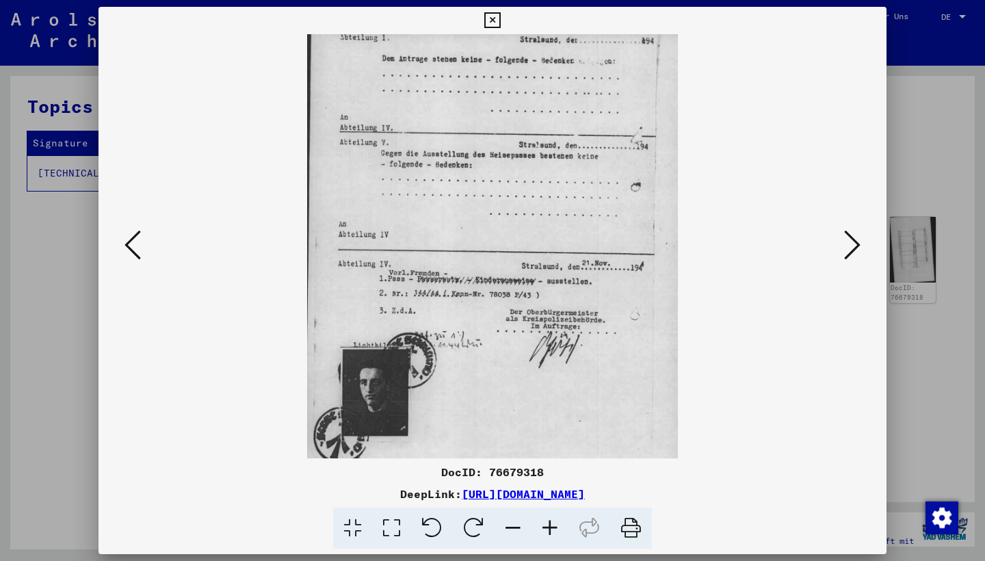
click at [549, 528] on icon at bounding box center [550, 529] width 37 height 42
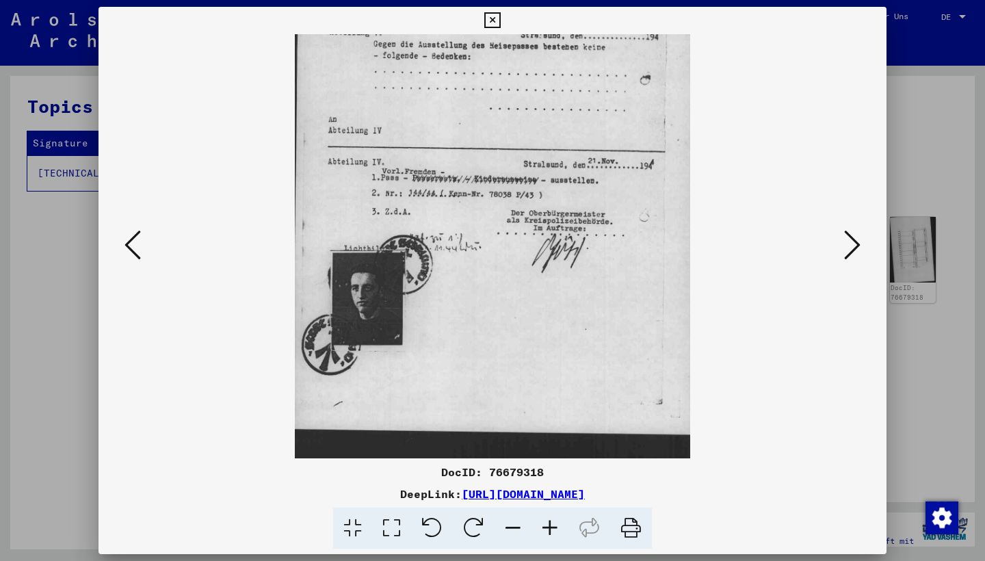
scroll to position [124, 0]
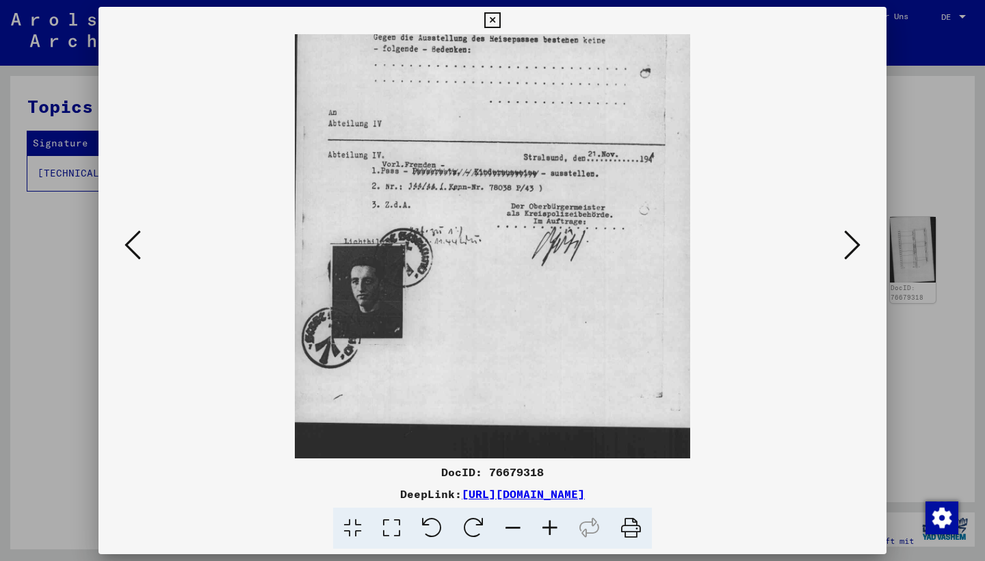
drag, startPoint x: 425, startPoint y: 447, endPoint x: 522, endPoint y: 323, distance: 157.4
click at [777, 405] on div at bounding box center [492, 246] width 695 height 424
click at [545, 528] on icon at bounding box center [550, 529] width 37 height 42
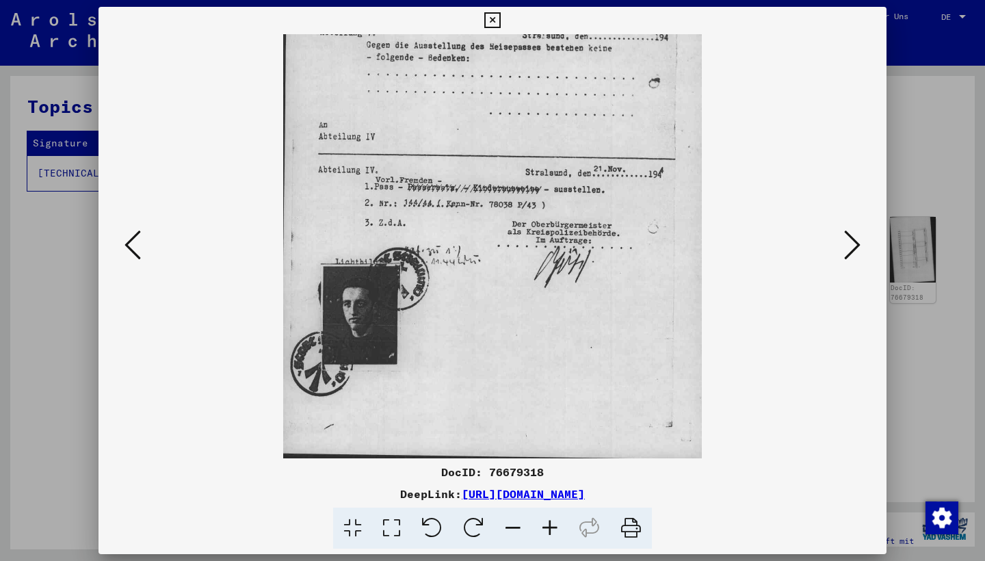
click at [545, 528] on icon at bounding box center [550, 529] width 37 height 42
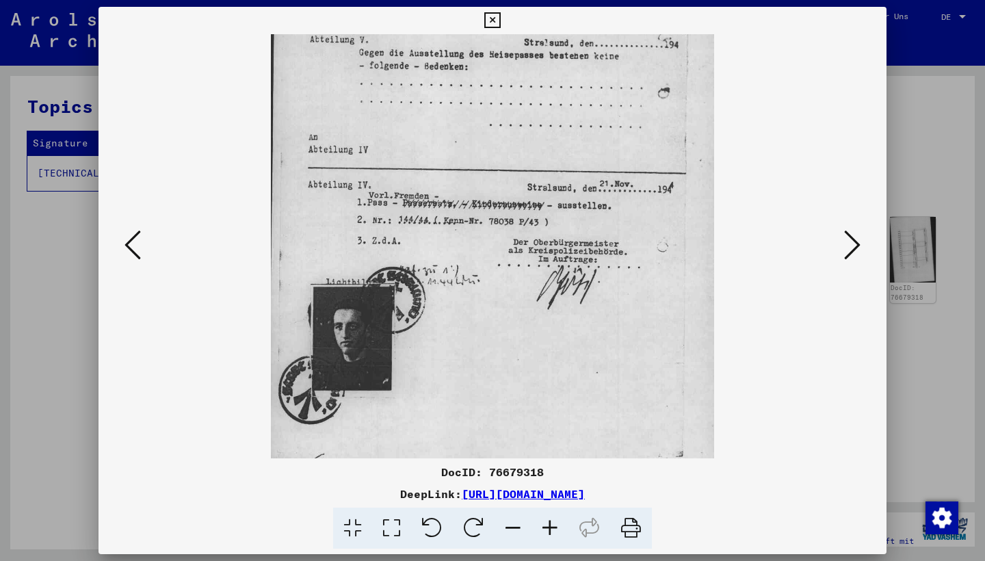
click at [545, 528] on icon at bounding box center [550, 529] width 37 height 42
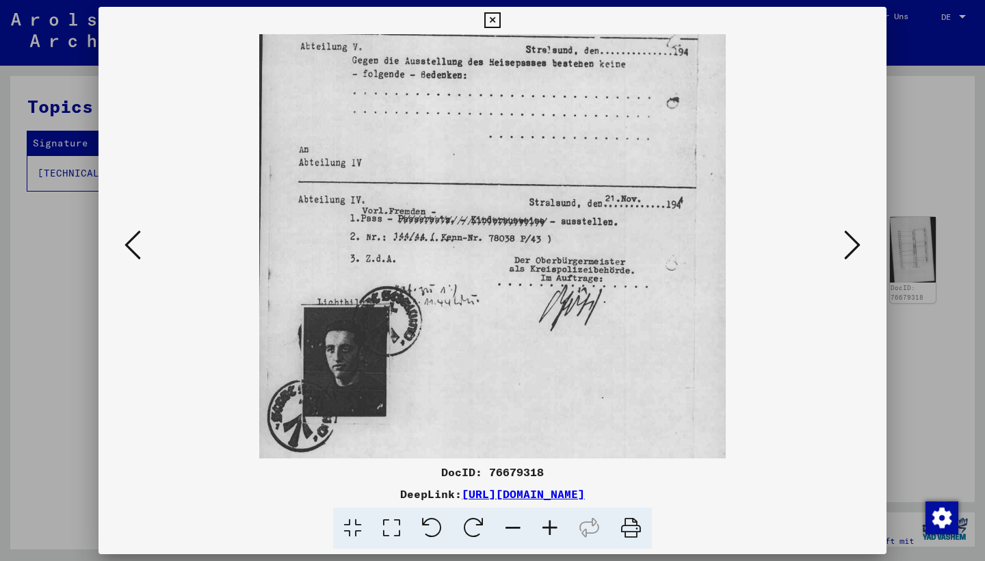
click at [545, 528] on icon at bounding box center [550, 529] width 37 height 42
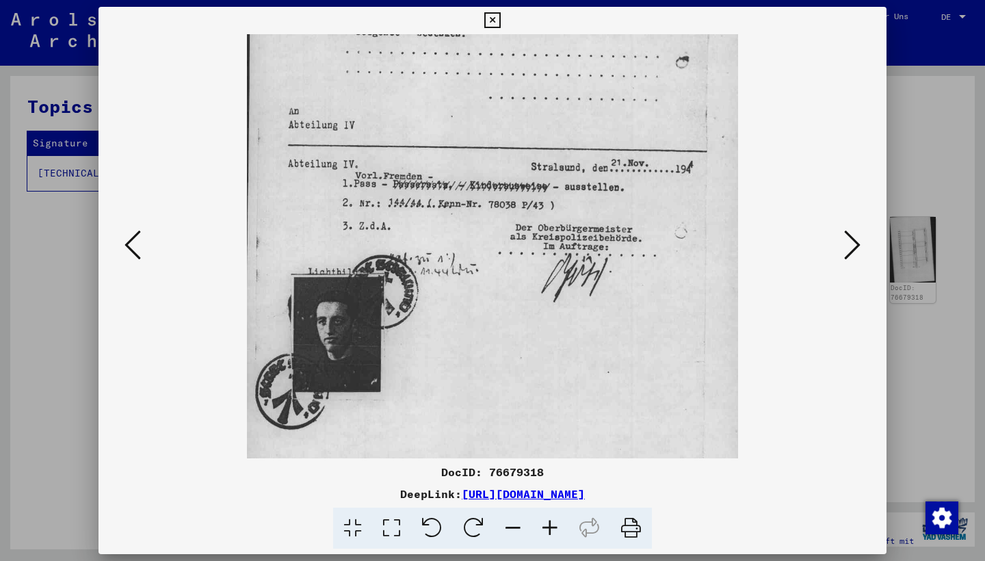
drag, startPoint x: 471, startPoint y: 427, endPoint x: 534, endPoint y: 376, distance: 81.2
click at [534, 376] on img at bounding box center [492, 208] width 491 height 698
click at [549, 528] on icon at bounding box center [550, 529] width 37 height 42
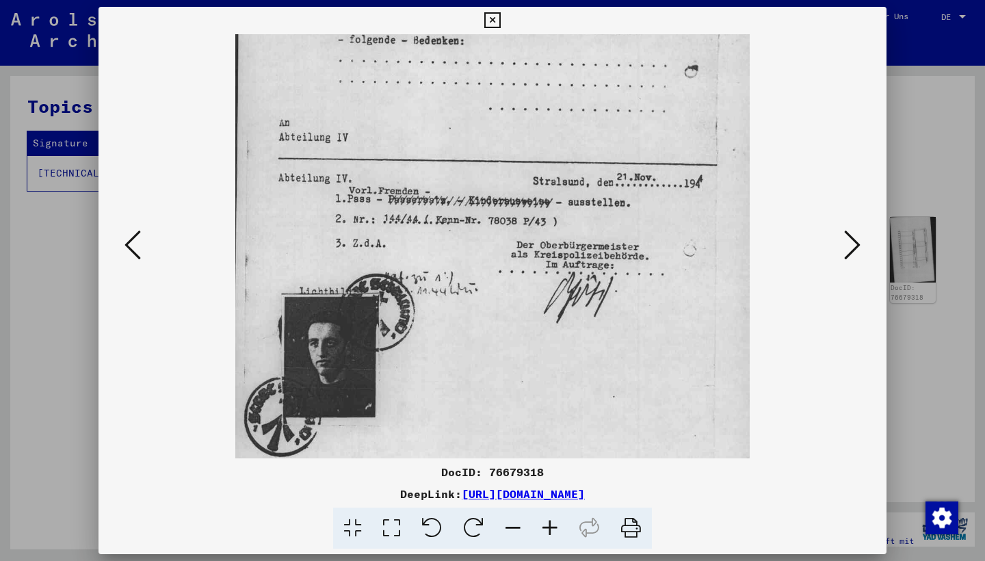
click at [549, 528] on icon at bounding box center [550, 529] width 37 height 42
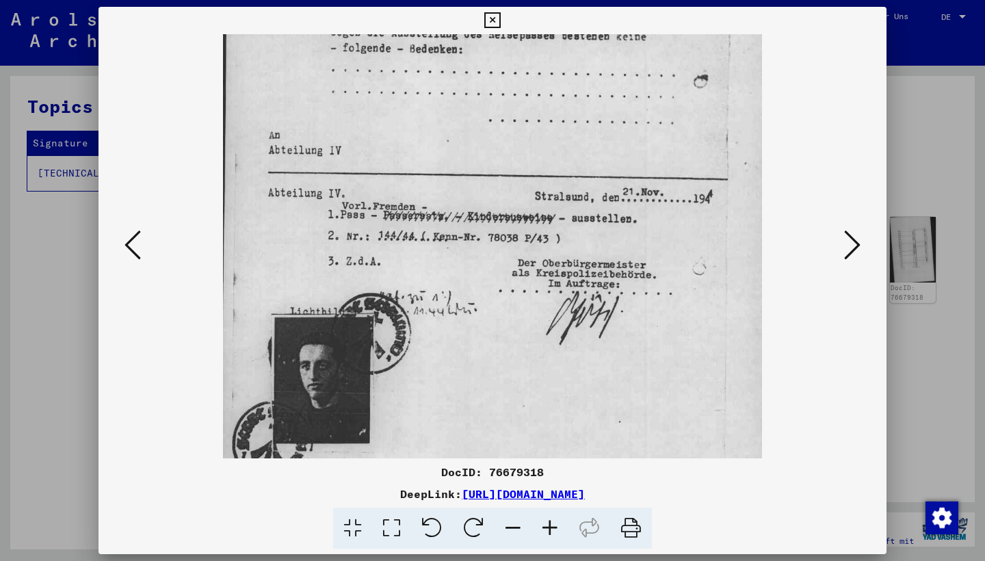
click at [549, 528] on icon at bounding box center [550, 529] width 37 height 42
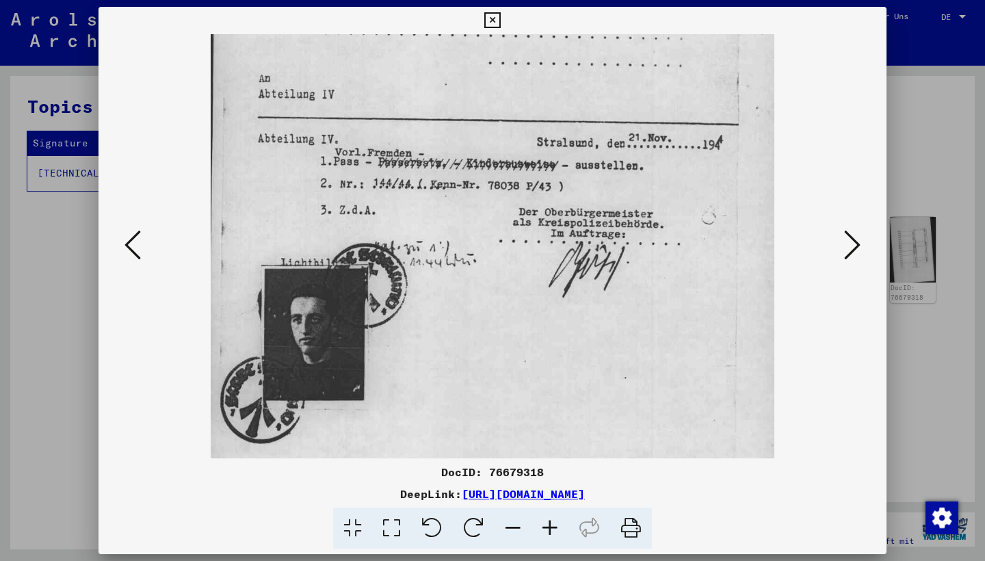
scroll to position [249, 0]
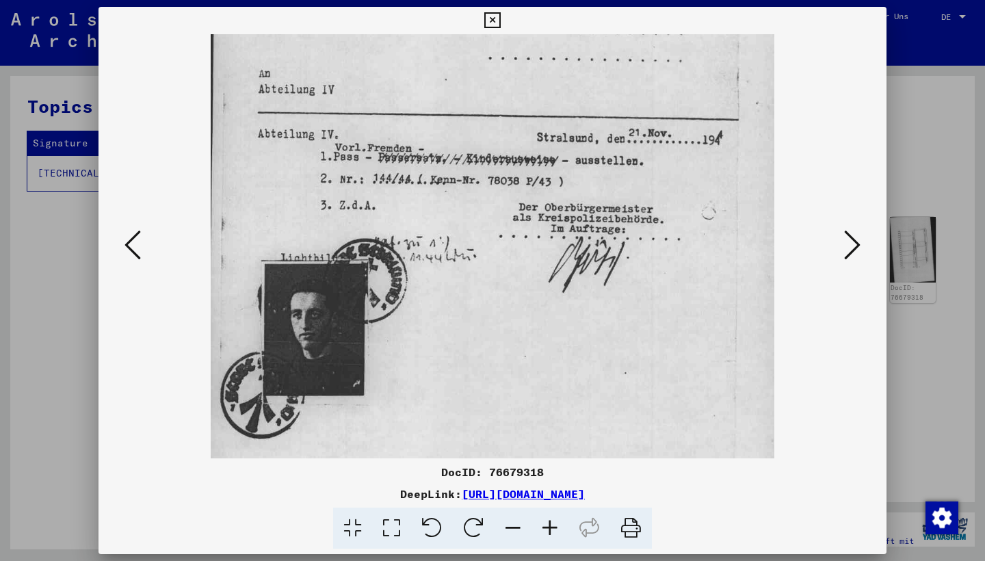
drag, startPoint x: 456, startPoint y: 365, endPoint x: 489, endPoint y: 291, distance: 81.1
click at [552, 533] on icon at bounding box center [550, 529] width 37 height 42
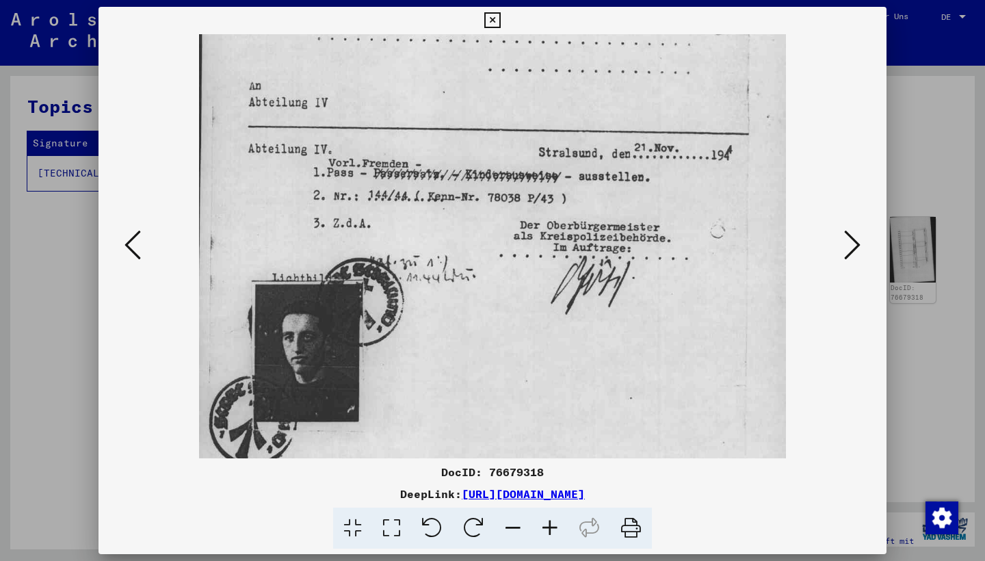
click at [552, 533] on icon at bounding box center [550, 529] width 37 height 42
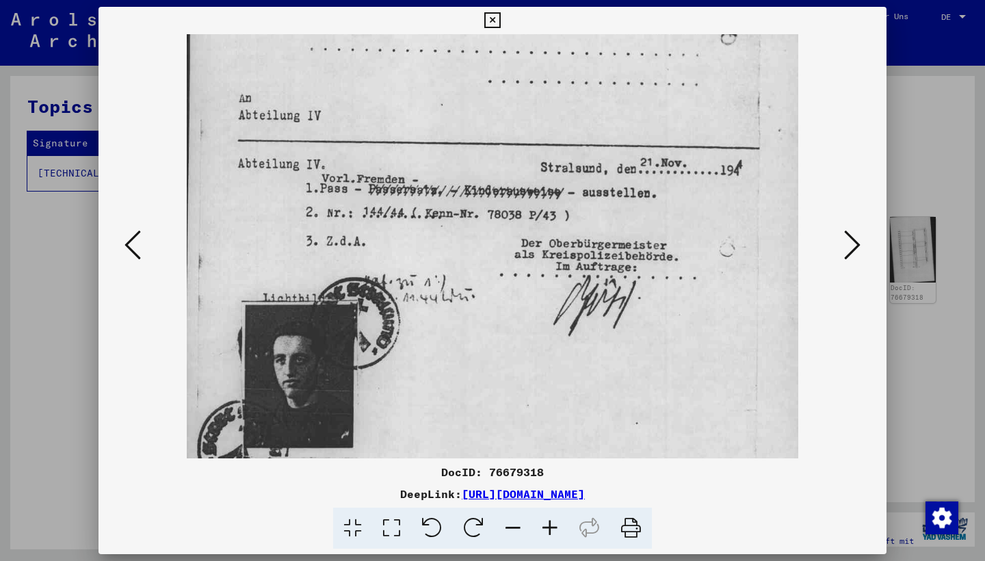
click at [544, 530] on icon at bounding box center [550, 529] width 37 height 42
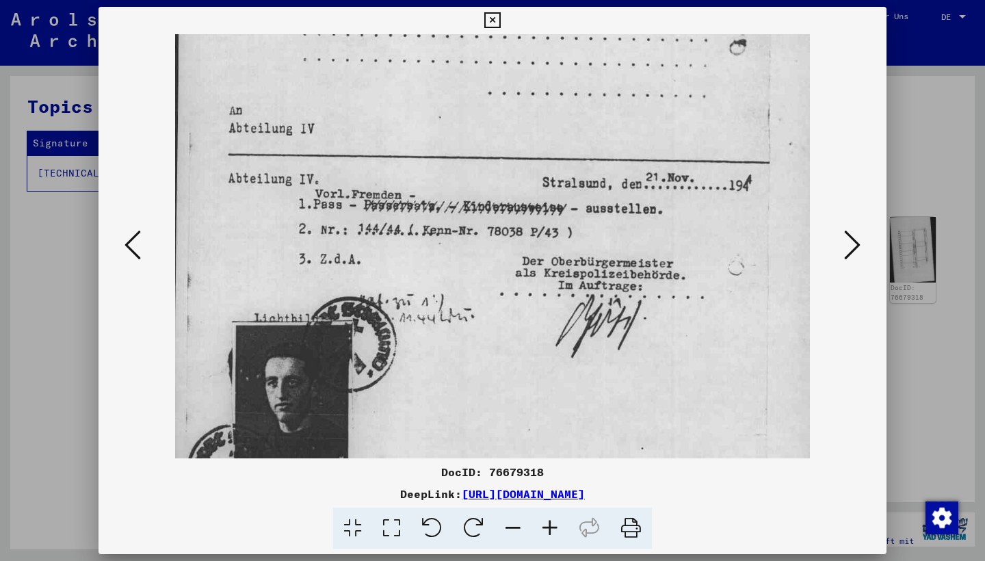
click at [544, 530] on icon at bounding box center [550, 529] width 37 height 42
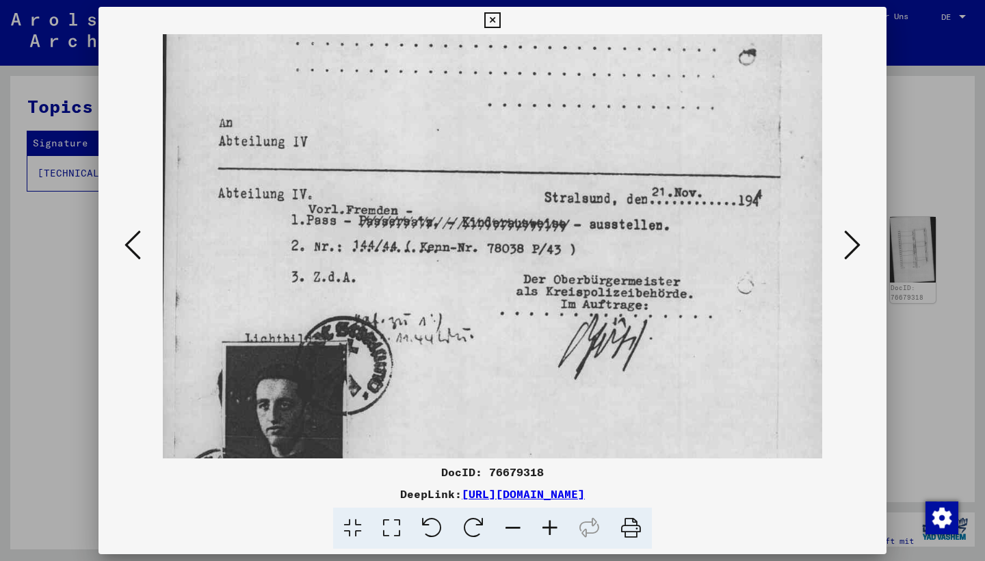
click at [544, 530] on icon at bounding box center [550, 529] width 37 height 42
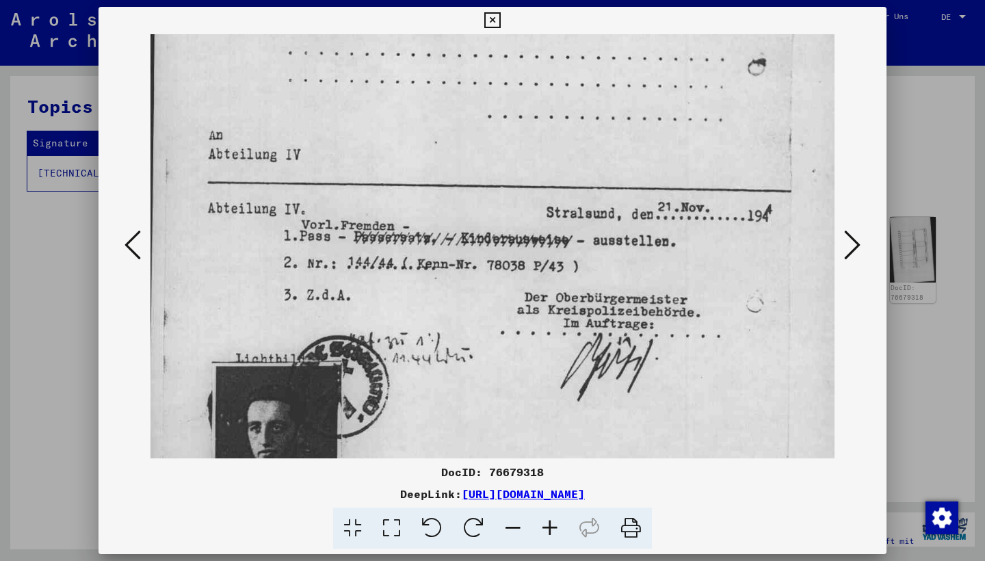
click at [544, 530] on icon at bounding box center [550, 529] width 37 height 42
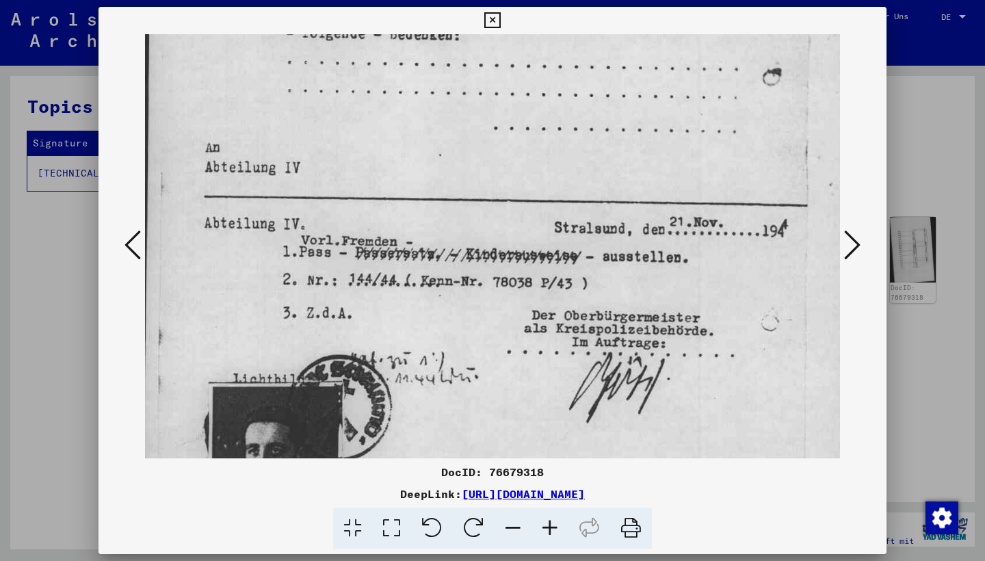
click at [544, 530] on icon at bounding box center [550, 529] width 37 height 42
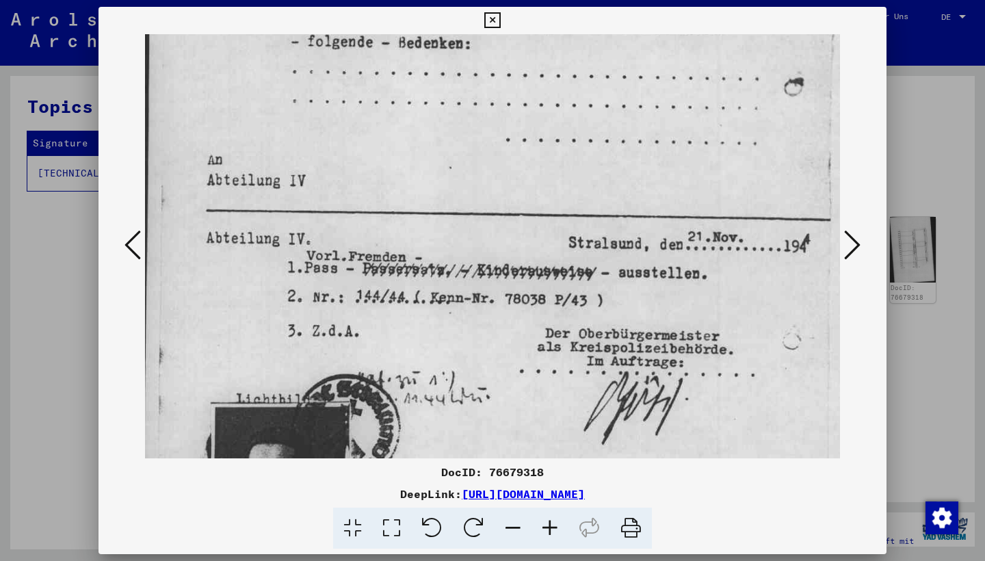
click at [544, 530] on icon at bounding box center [550, 529] width 37 height 42
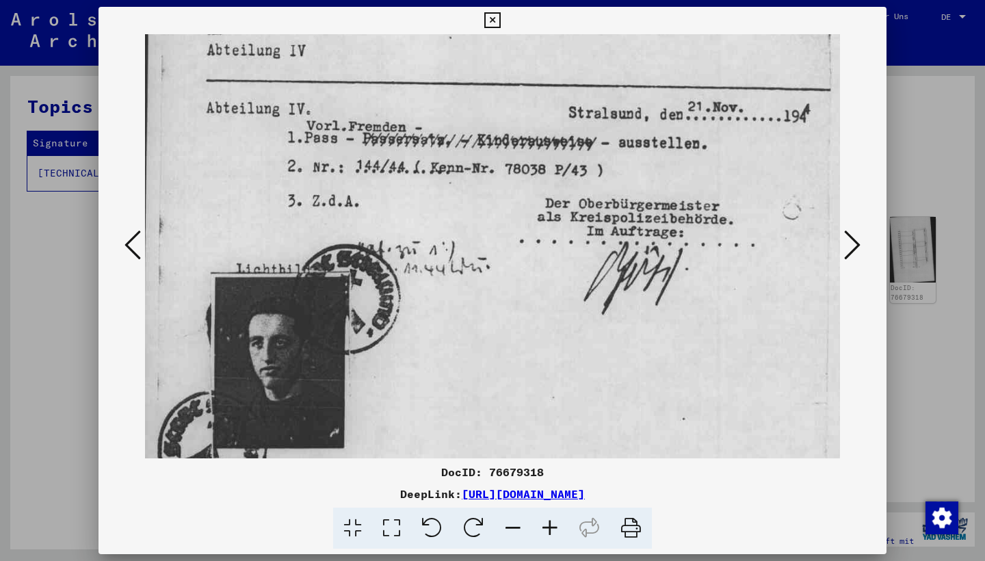
scroll to position [379, 0]
drag, startPoint x: 421, startPoint y: 376, endPoint x: 463, endPoint y: 246, distance: 136.8
click at [722, 237] on img at bounding box center [511, 175] width 732 height 1040
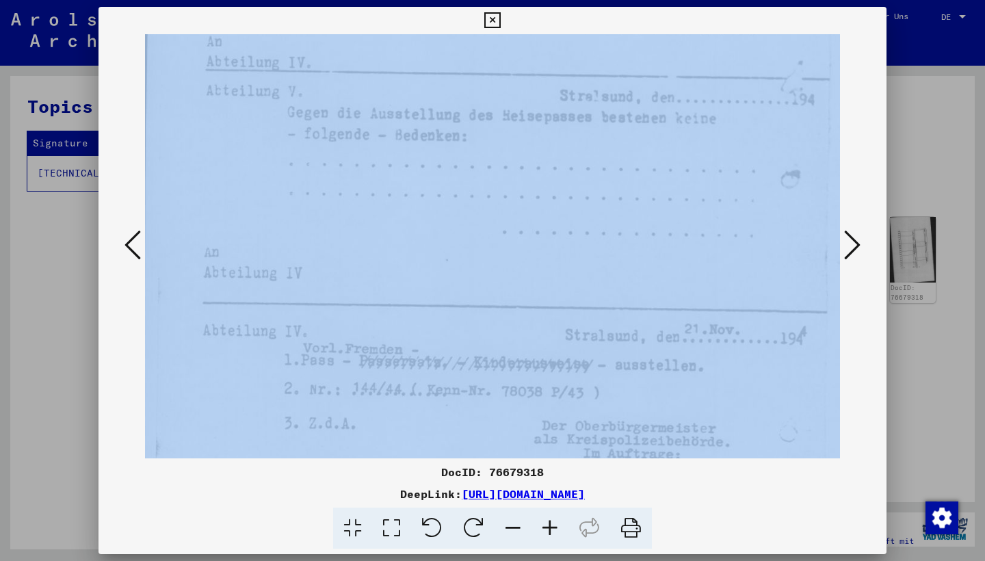
scroll to position [114, 3]
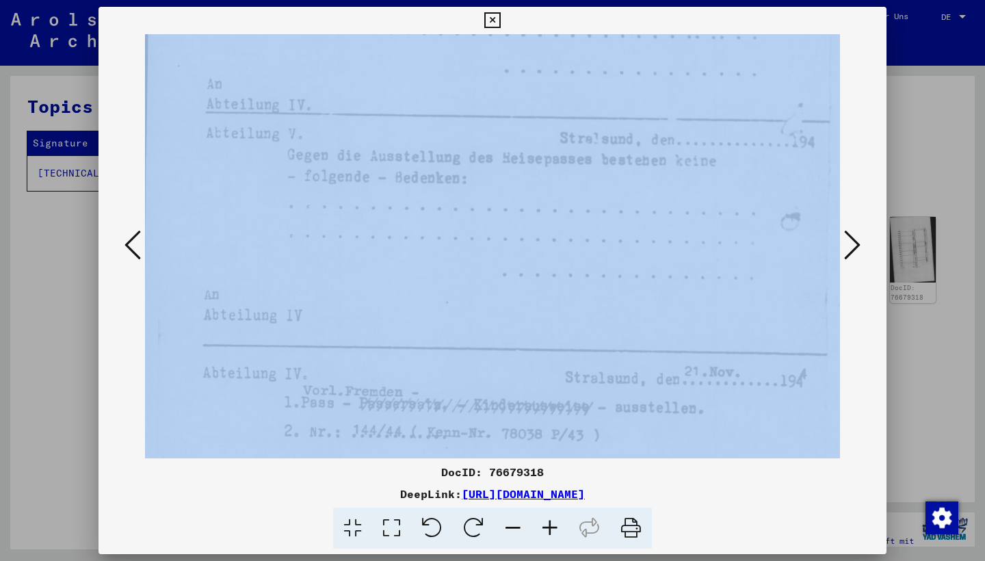
drag, startPoint x: 648, startPoint y: 296, endPoint x: 658, endPoint y: 560, distance: 265.0
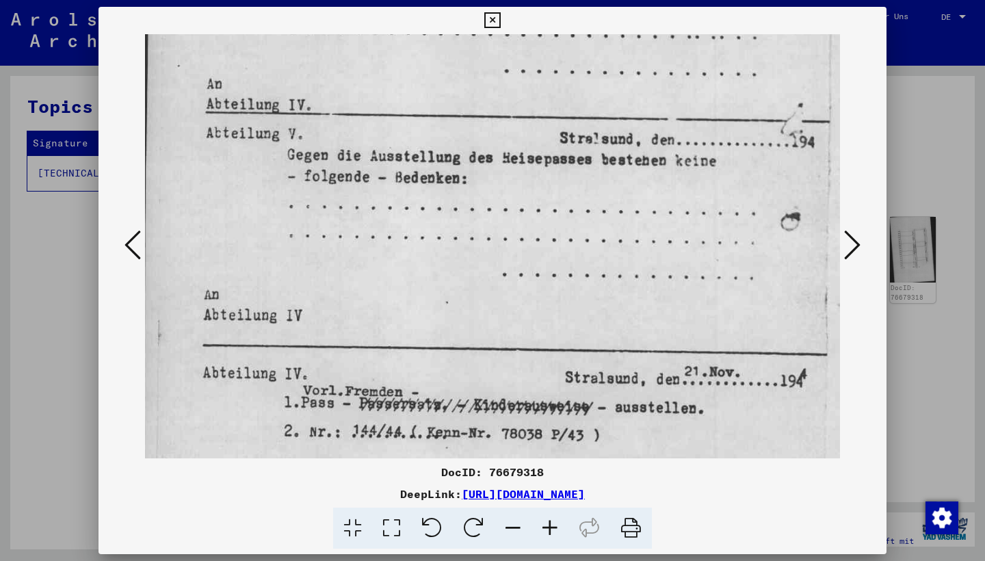
click at [647, 510] on icon at bounding box center [631, 529] width 42 height 42
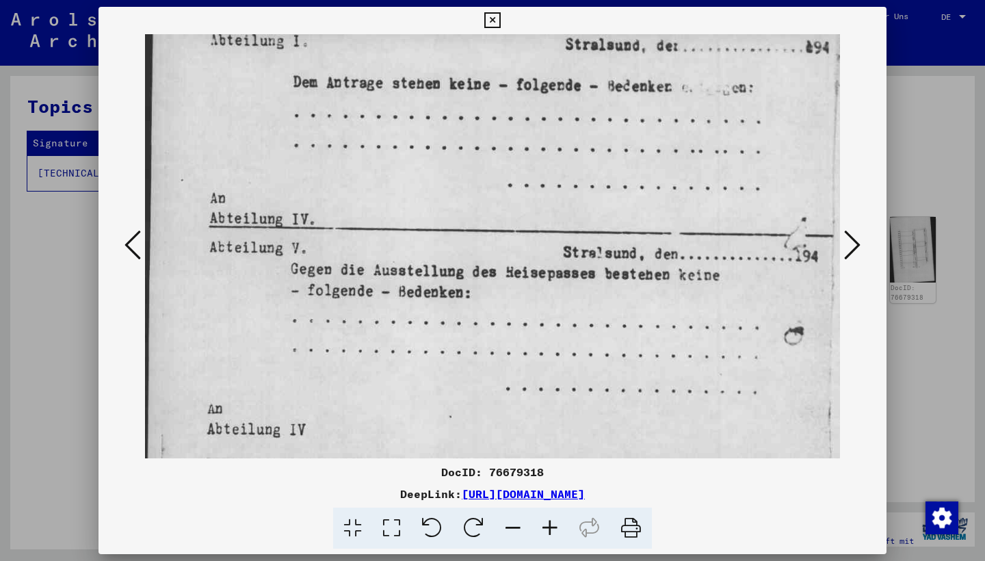
drag, startPoint x: 565, startPoint y: 309, endPoint x: 578, endPoint y: 437, distance: 129.2
click at [564, 177] on img at bounding box center [511, 554] width 732 height 1040
drag, startPoint x: 530, startPoint y: 129, endPoint x: 530, endPoint y: 259, distance: 129.3
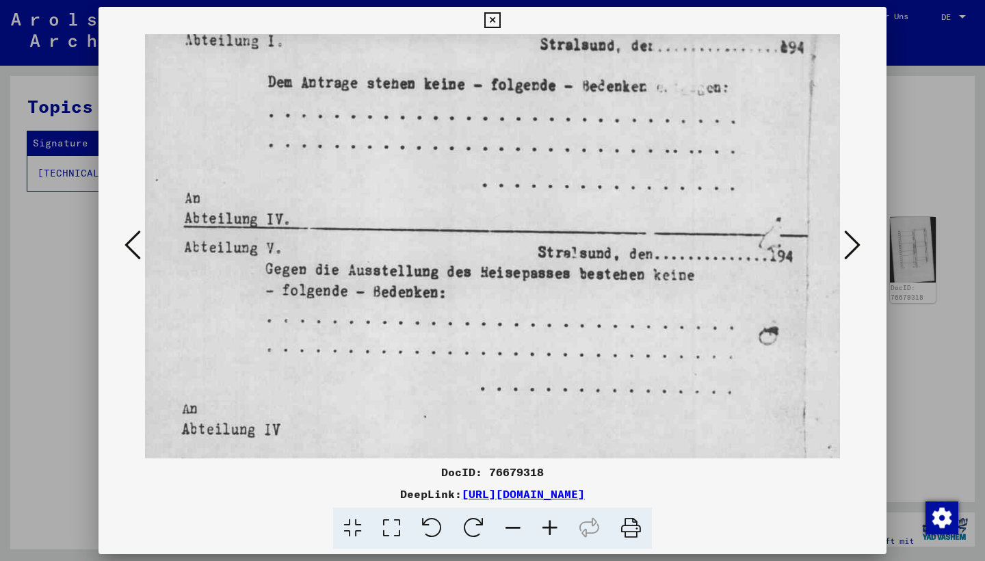
drag, startPoint x: 530, startPoint y: 259, endPoint x: 504, endPoint y: 387, distance: 131.1
drag, startPoint x: 493, startPoint y: 391, endPoint x: 491, endPoint y: 439, distance: 47.9
click at [857, 243] on icon at bounding box center [852, 245] width 16 height 33
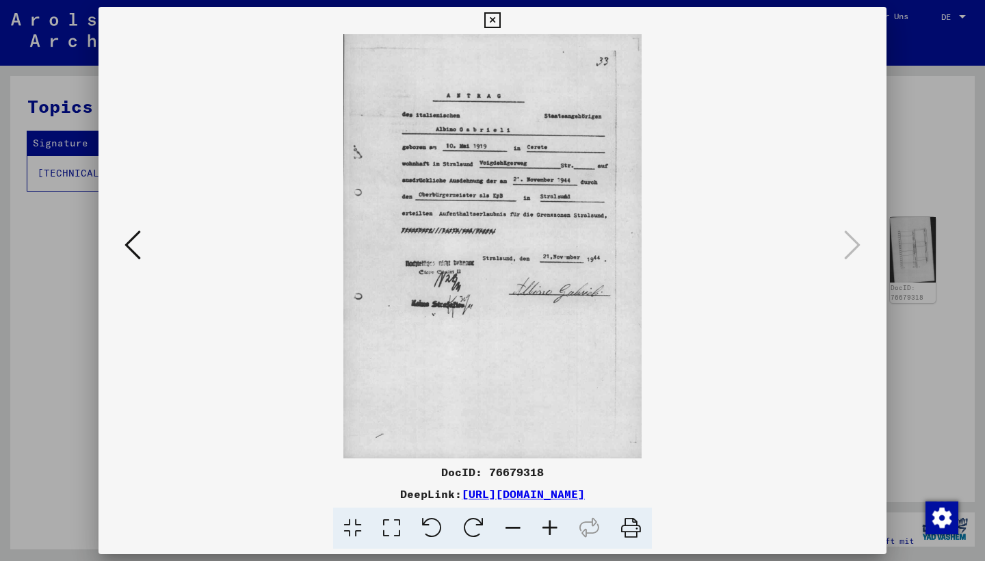
click at [500, 21] on icon at bounding box center [492, 20] width 16 height 16
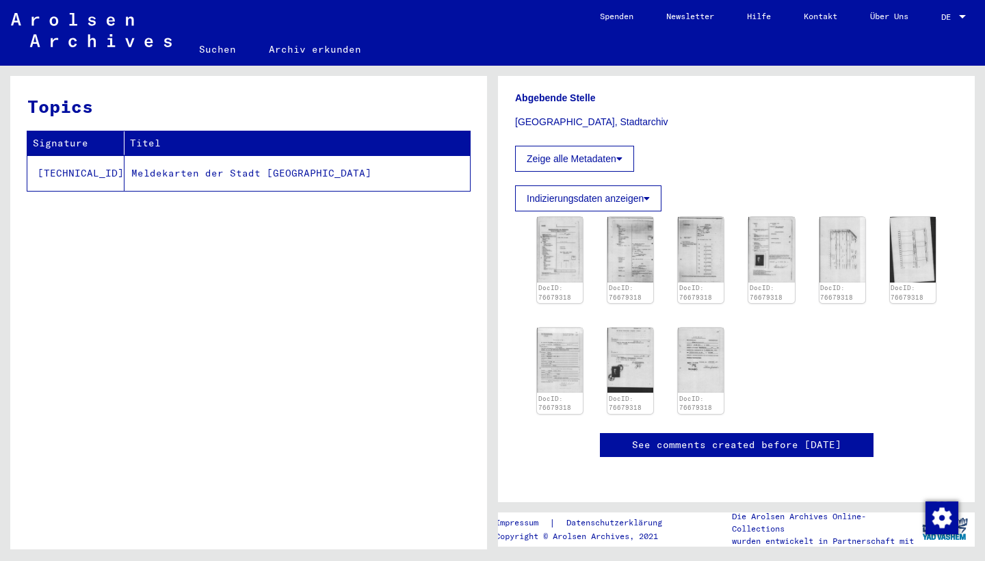
click at [318, 49] on link "Archiv erkunden" at bounding box center [314, 49] width 125 height 33
